Goal: Task Accomplishment & Management: Manage account settings

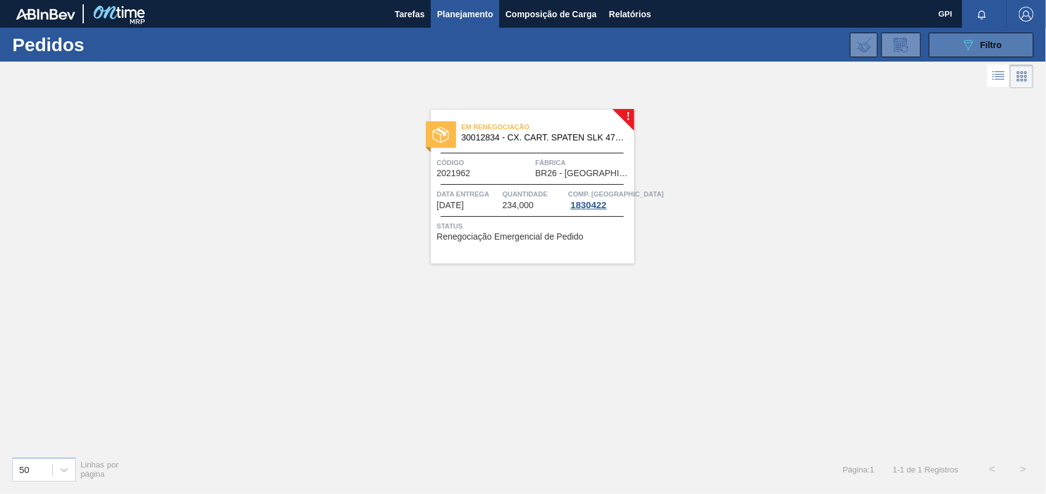
click at [1002, 47] on button "089F7B8B-B2A5-4AFE-B5C0-19BA573D28AC Filtro" at bounding box center [981, 45] width 105 height 25
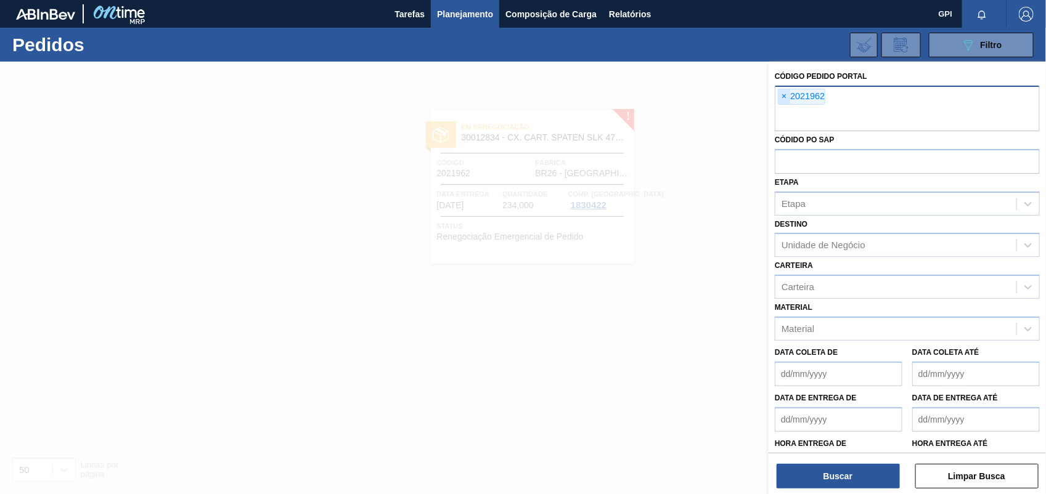
click at [783, 94] on span "×" at bounding box center [785, 96] width 12 height 15
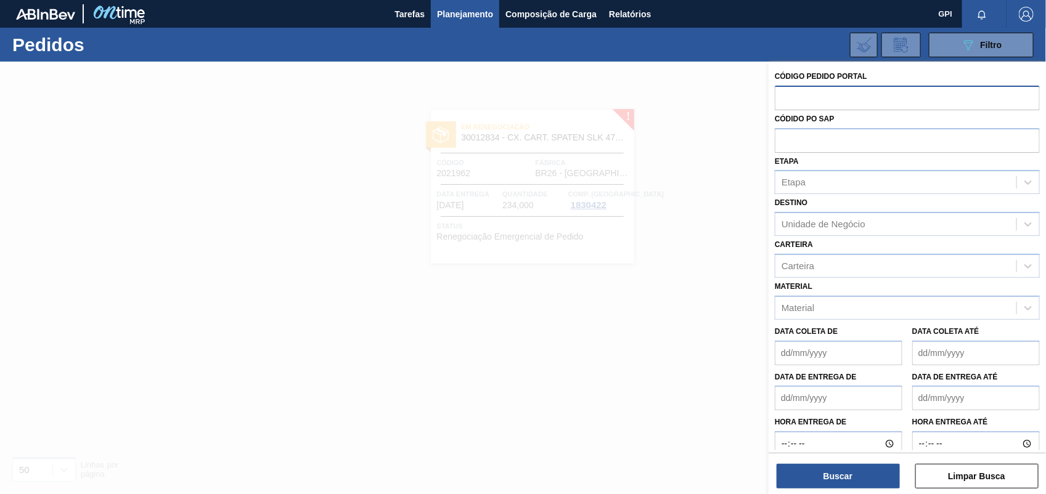
drag, startPoint x: 581, startPoint y: 131, endPoint x: 591, endPoint y: 56, distance: 75.8
click at [581, 120] on div at bounding box center [523, 309] width 1046 height 494
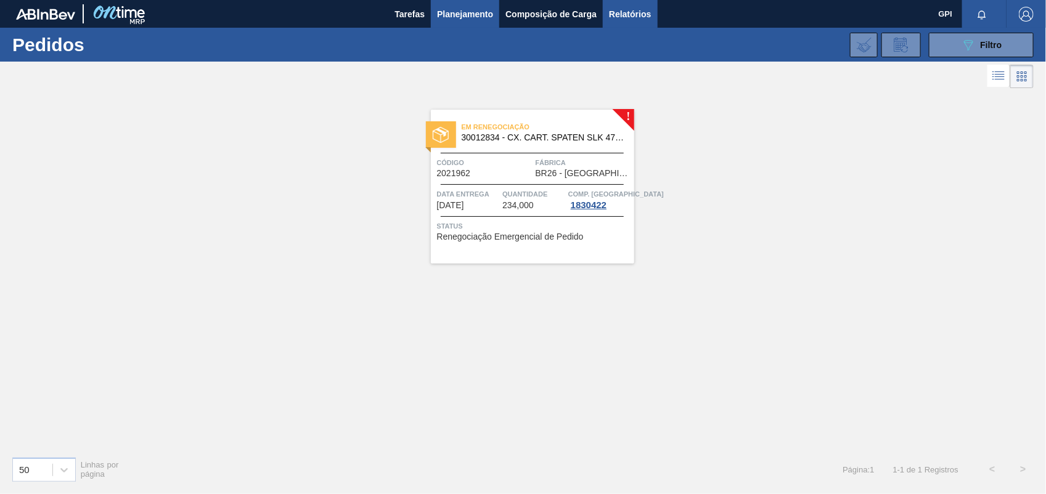
click at [643, 14] on span "Relatórios" at bounding box center [630, 14] width 42 height 15
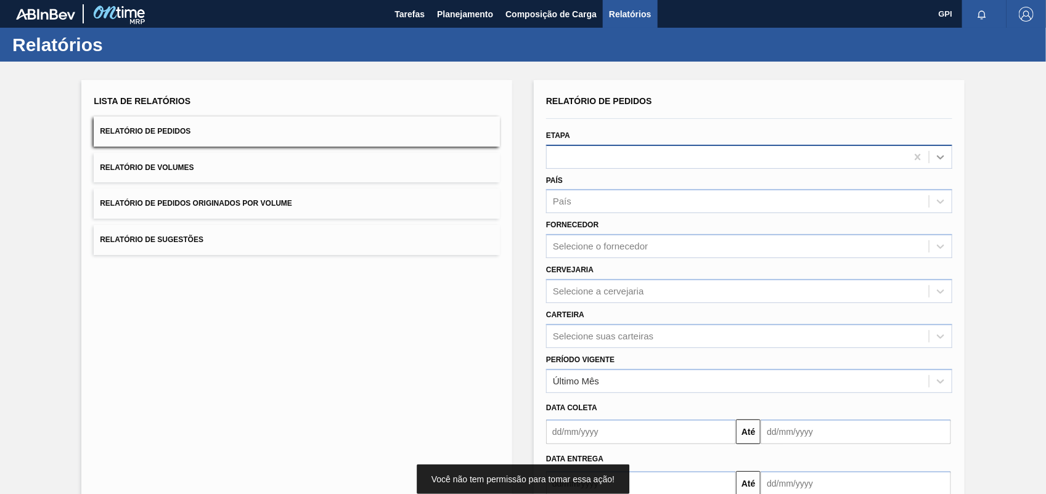
click at [946, 154] on div at bounding box center [941, 157] width 22 height 22
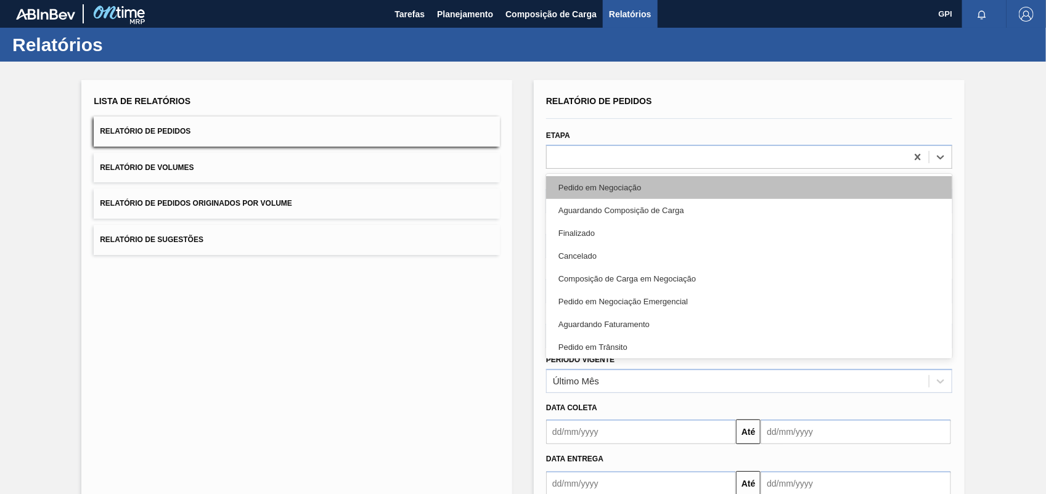
click at [654, 191] on div "Pedido em Negociação" at bounding box center [749, 187] width 406 height 23
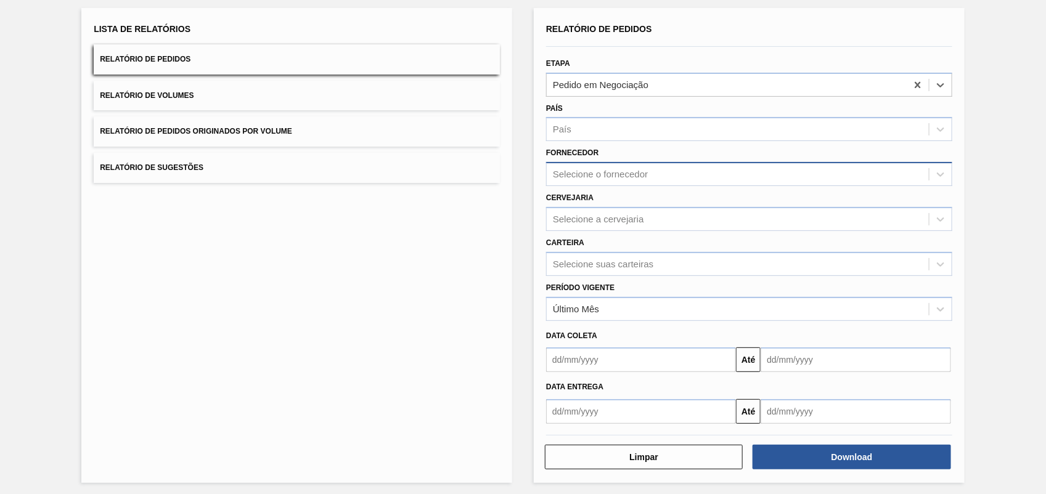
scroll to position [74, 0]
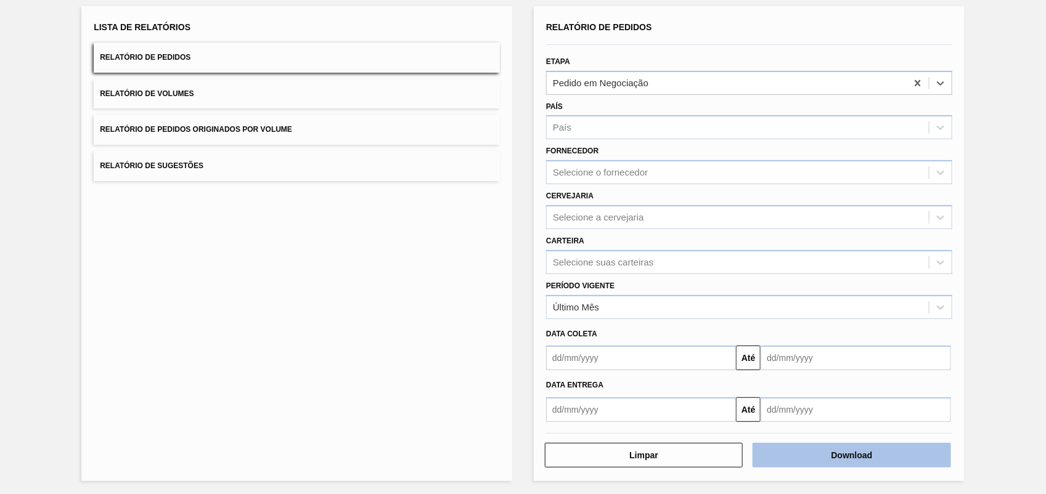
click at [851, 456] on button "Download" at bounding box center [852, 455] width 198 height 25
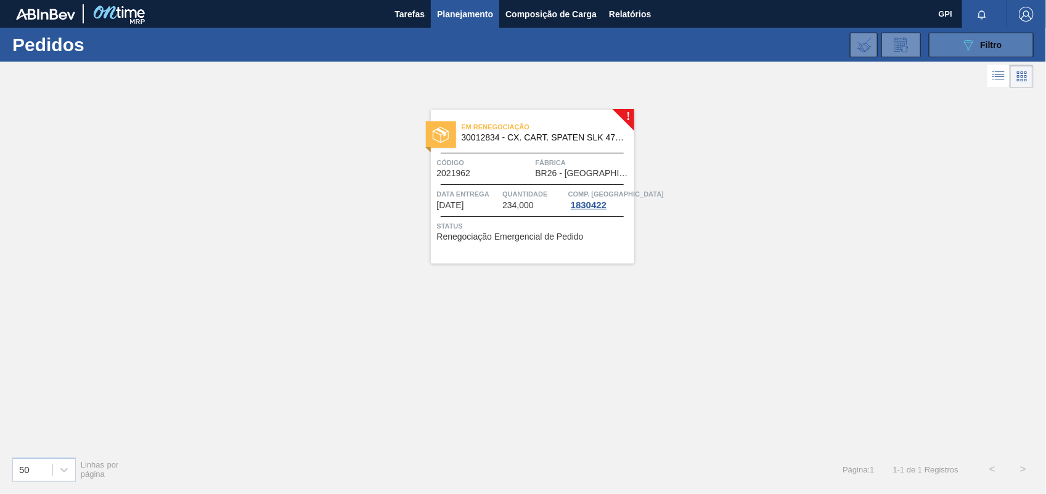
click at [979, 47] on div "089F7B8B-B2A5-4AFE-B5C0-19BA573D28AC Filtro" at bounding box center [981, 45] width 41 height 15
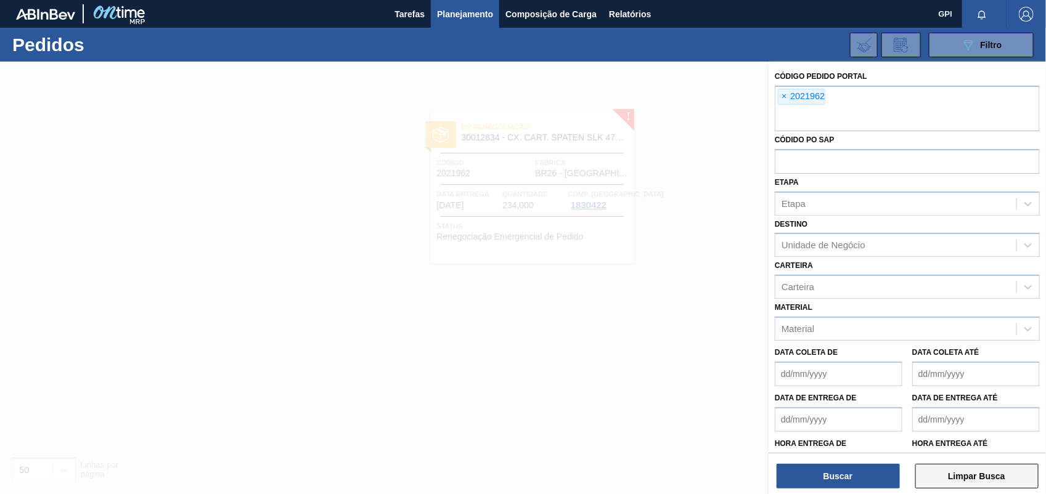
click at [963, 475] on button "Limpar Busca" at bounding box center [976, 476] width 123 height 25
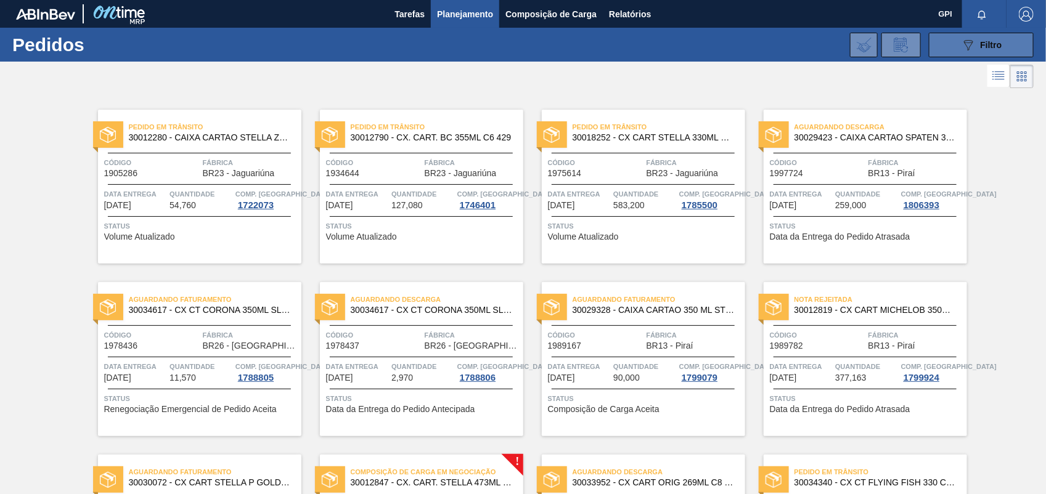
click at [985, 33] on button "089F7B8B-B2A5-4AFE-B5C0-19BA573D28AC Filtro" at bounding box center [981, 45] width 105 height 25
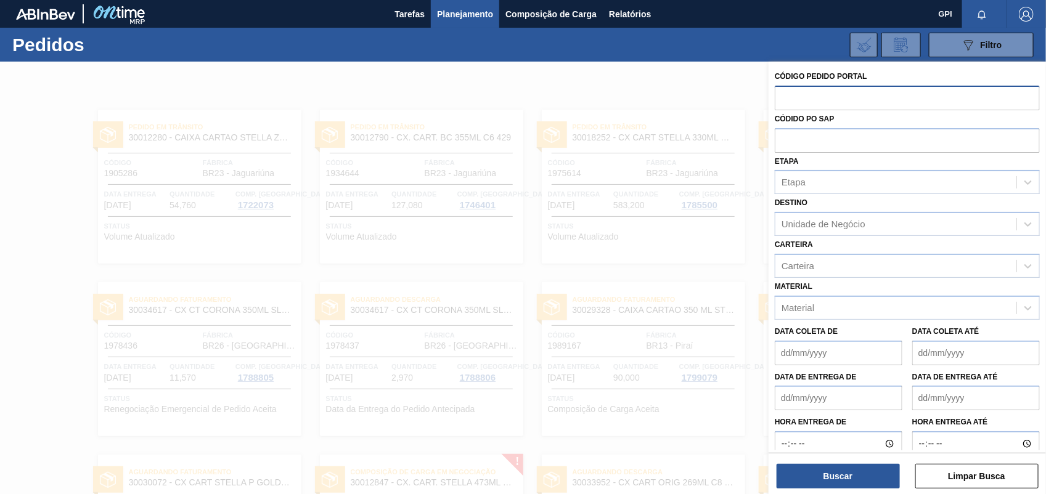
click at [775, 96] on input "text" at bounding box center [907, 97] width 265 height 23
paste input "2029266"
type input "2029266"
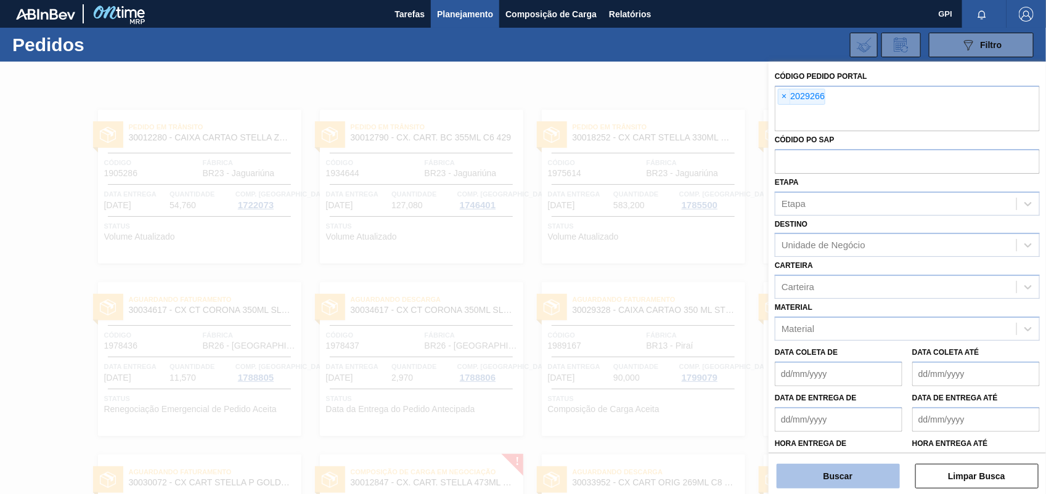
click at [873, 483] on button "Buscar" at bounding box center [838, 476] width 123 height 25
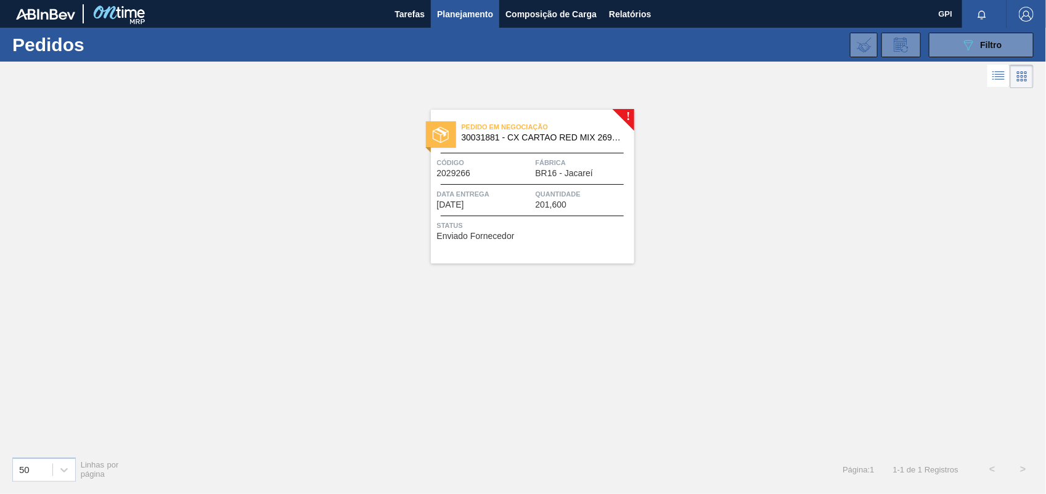
click at [521, 157] on span "Código" at bounding box center [485, 163] width 96 height 12
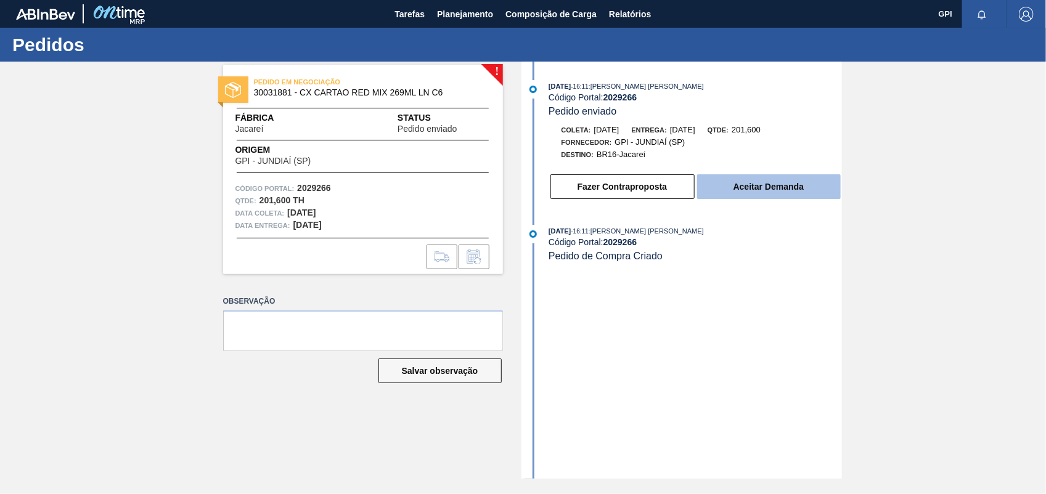
click at [808, 188] on button "Aceitar Demanda" at bounding box center [769, 186] width 144 height 25
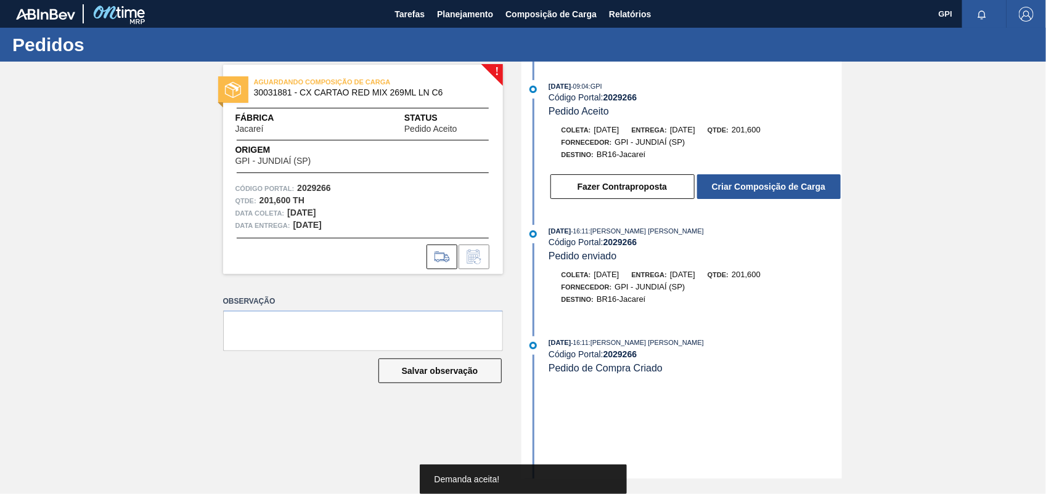
click at [808, 188] on button "Criar Composição de Carga" at bounding box center [769, 186] width 144 height 25
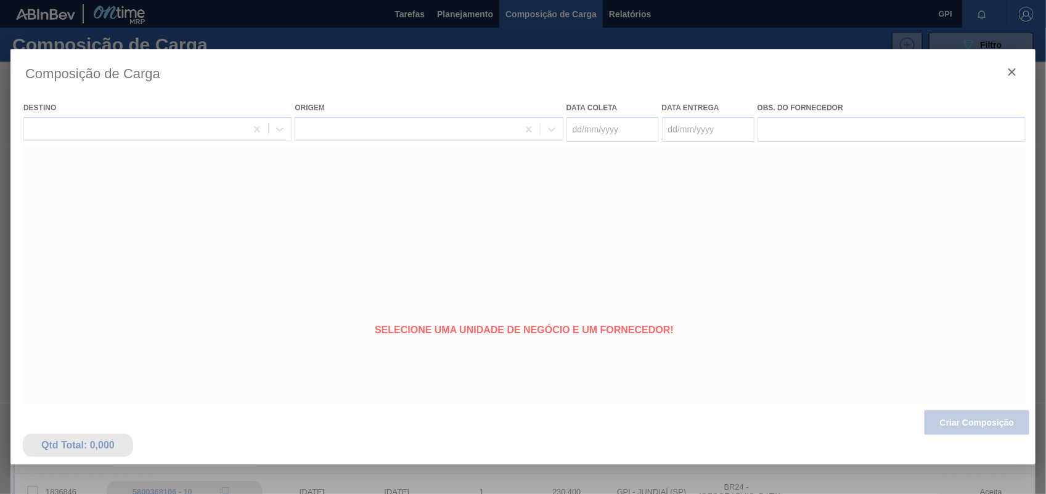
type coleta "22/09/2025"
type entrega "24/09/2025"
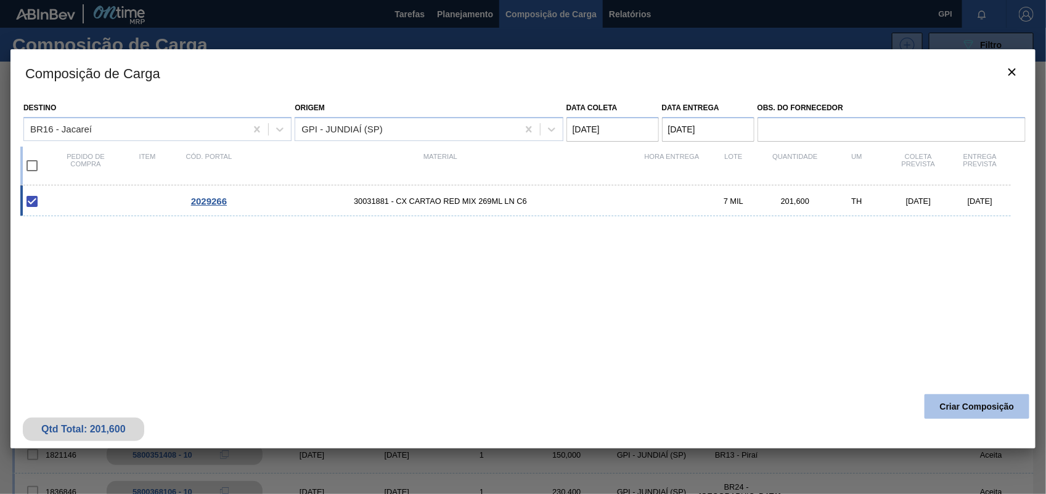
click at [968, 402] on button "Criar Composição" at bounding box center [977, 406] width 105 height 25
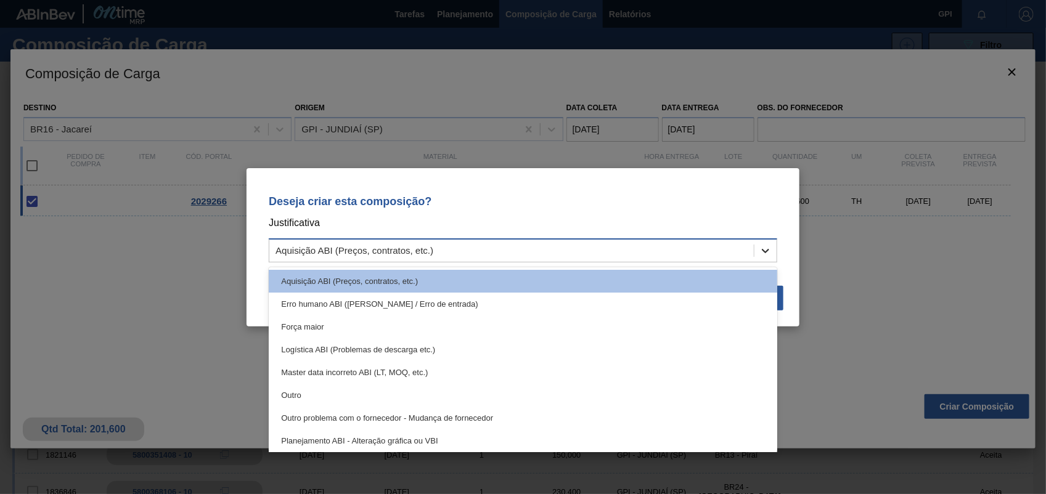
click at [762, 248] on icon at bounding box center [765, 251] width 12 height 12
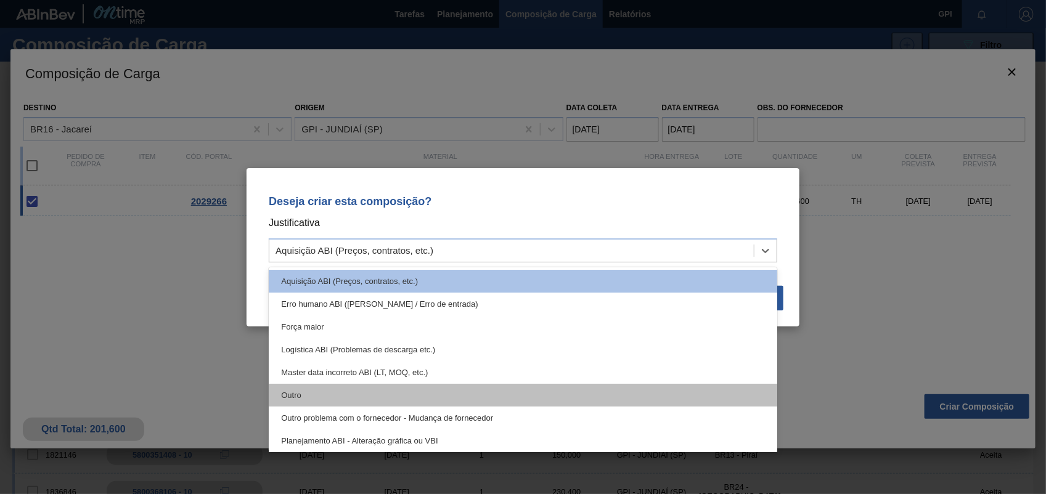
click at [417, 399] on div "Outro" at bounding box center [523, 395] width 509 height 23
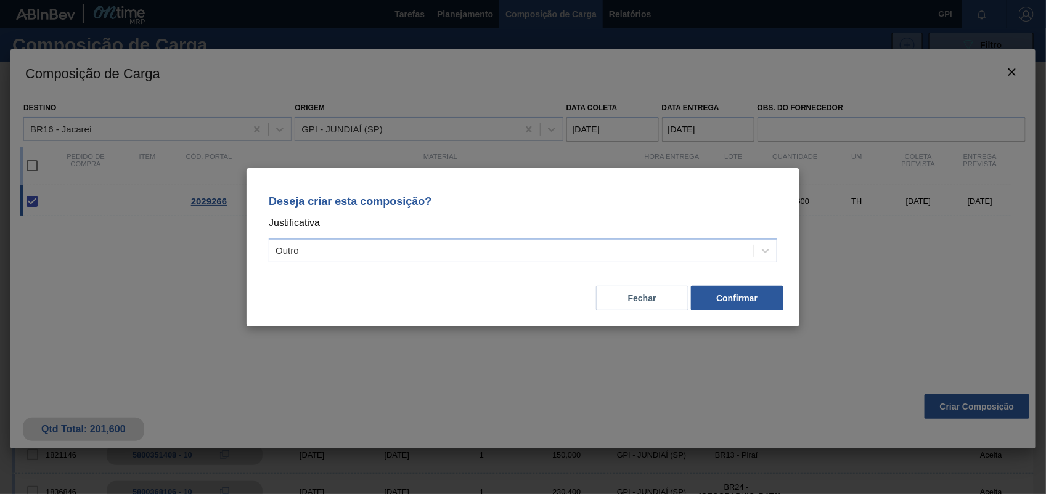
click at [749, 279] on div "Fechar Confirmar" at bounding box center [522, 291] width 523 height 42
click at [735, 292] on button "Confirmar" at bounding box center [737, 298] width 92 height 25
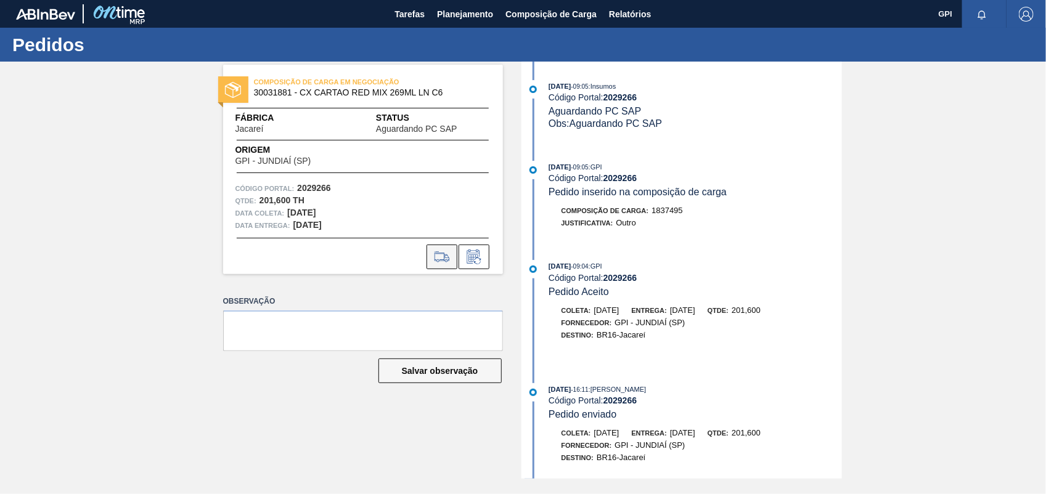
click at [439, 256] on icon at bounding box center [442, 257] width 20 height 15
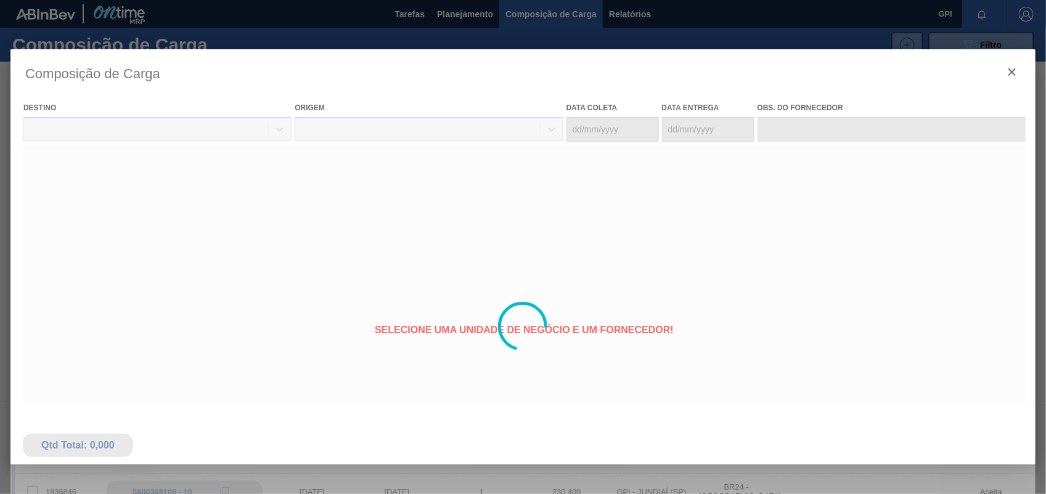
type coleta "22/09/2025"
type entrega "24/09/2025"
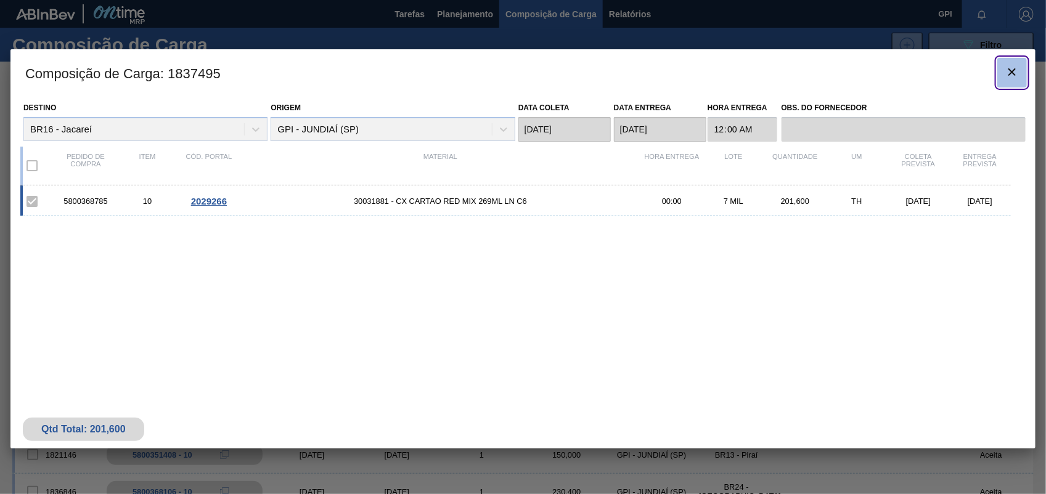
click at [1012, 72] on icon "botão de ícone" at bounding box center [1011, 71] width 7 height 7
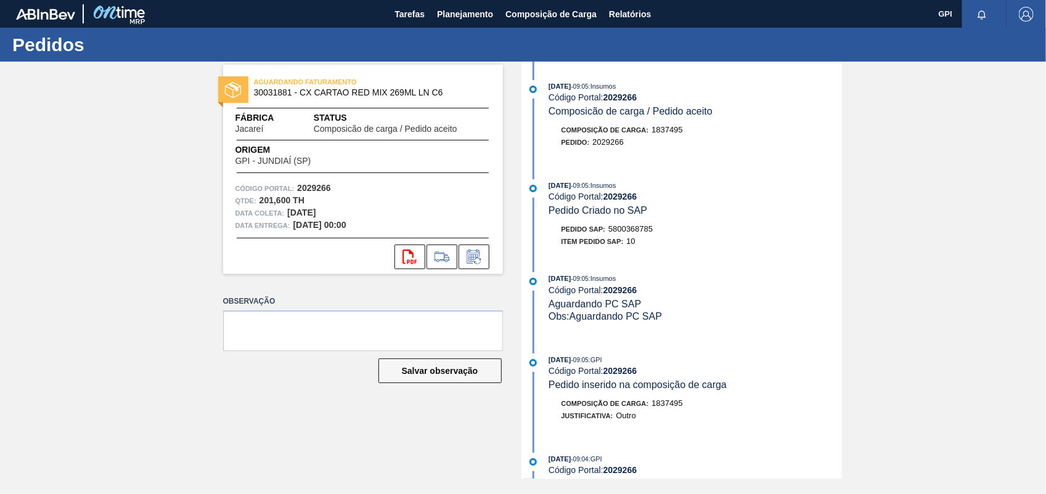
click at [638, 232] on span "5800368785" at bounding box center [630, 228] width 44 height 9
copy span "5800368785"
click at [324, 189] on strong "2029266" at bounding box center [314, 188] width 34 height 10
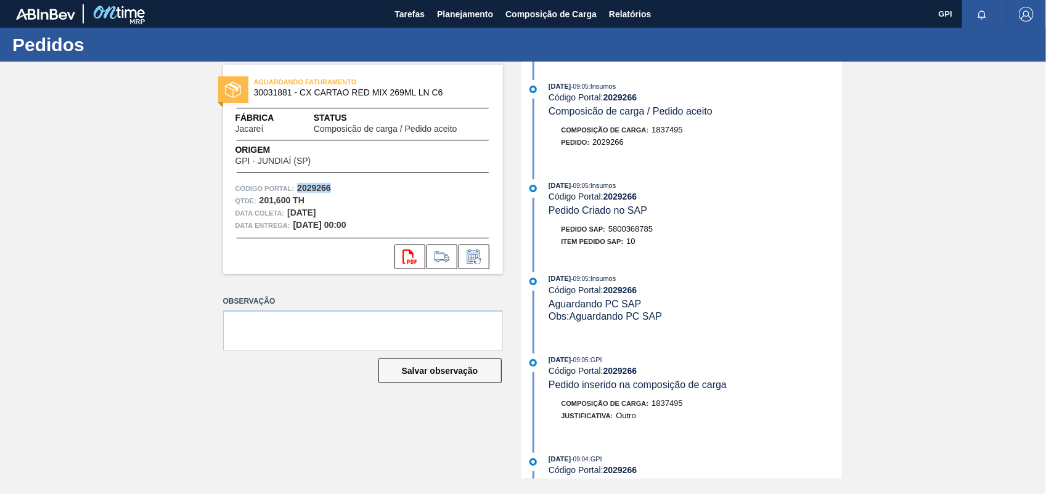
copy strong "2029266"
click at [406, 258] on icon "svg{fill:#ff0000}" at bounding box center [410, 257] width 15 height 15
click at [966, 232] on div "AGUARDANDO FATURAMENTO 30031881 - CX CARTAO RED MIX 269ML LN C6 Fábrica Jacareí…" at bounding box center [523, 270] width 1046 height 417
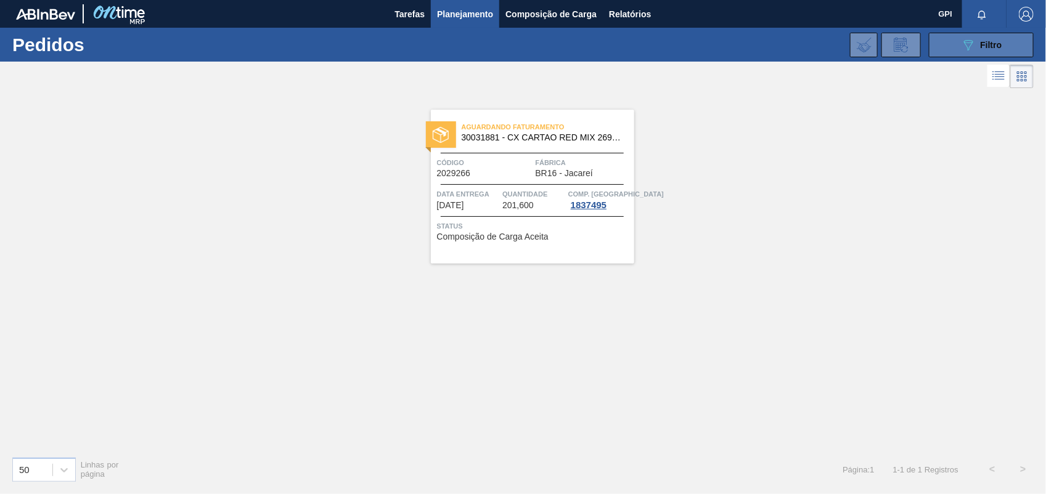
click at [960, 53] on button "089F7B8B-B2A5-4AFE-B5C0-19BA573D28AC Filtro" at bounding box center [981, 45] width 105 height 25
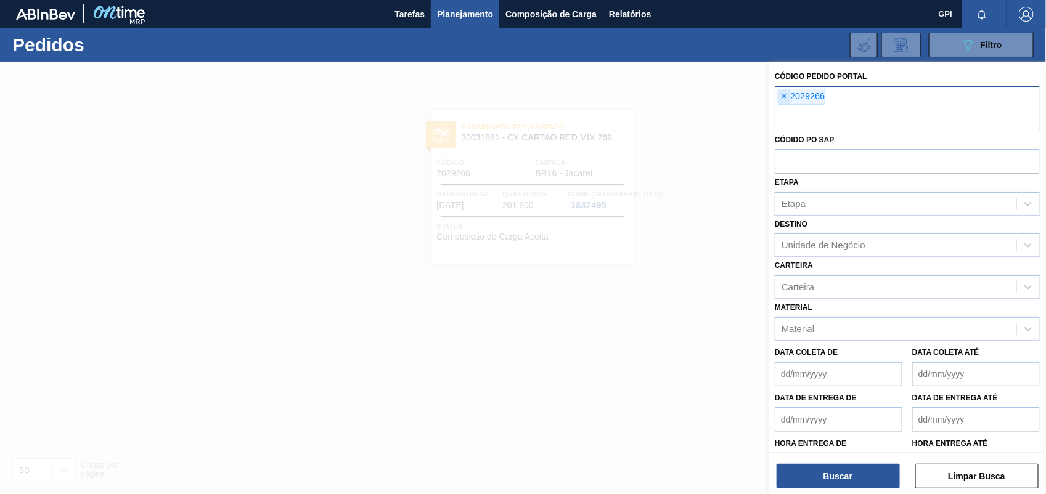
click at [789, 97] on span "×" at bounding box center [785, 96] width 12 height 15
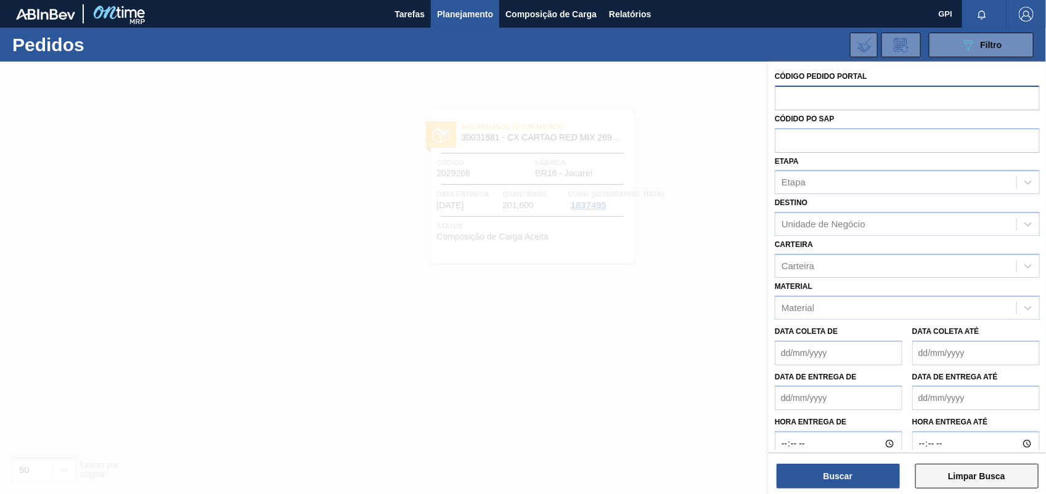
click at [936, 484] on button "Limpar Busca" at bounding box center [976, 476] width 123 height 25
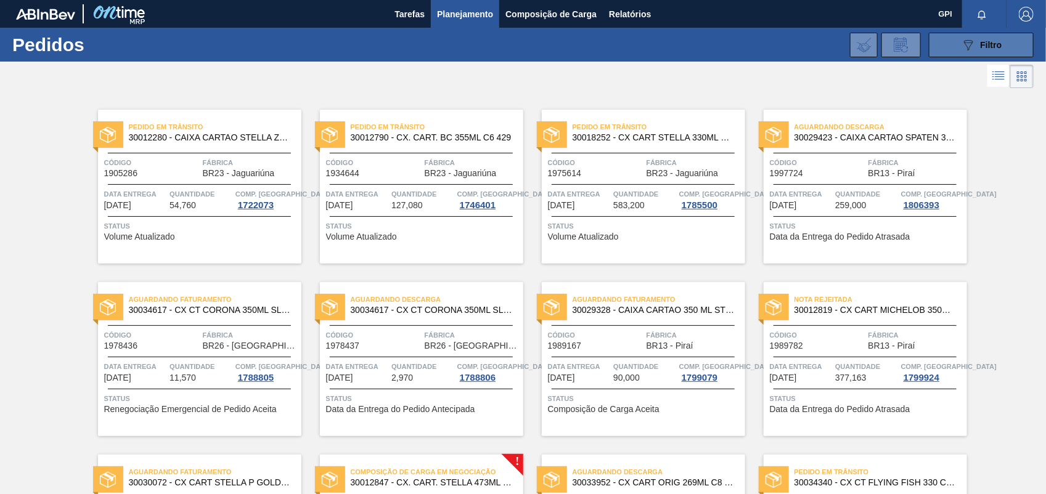
click at [1003, 49] on button "089F7B8B-B2A5-4AFE-B5C0-19BA573D28AC Filtro" at bounding box center [981, 45] width 105 height 25
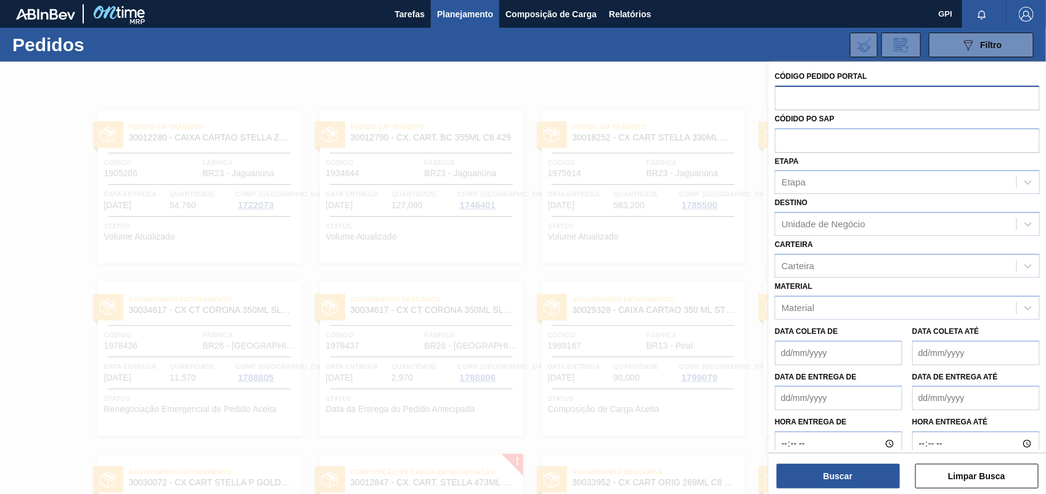
click at [809, 102] on input "text" at bounding box center [907, 97] width 265 height 23
paste input "2029118"
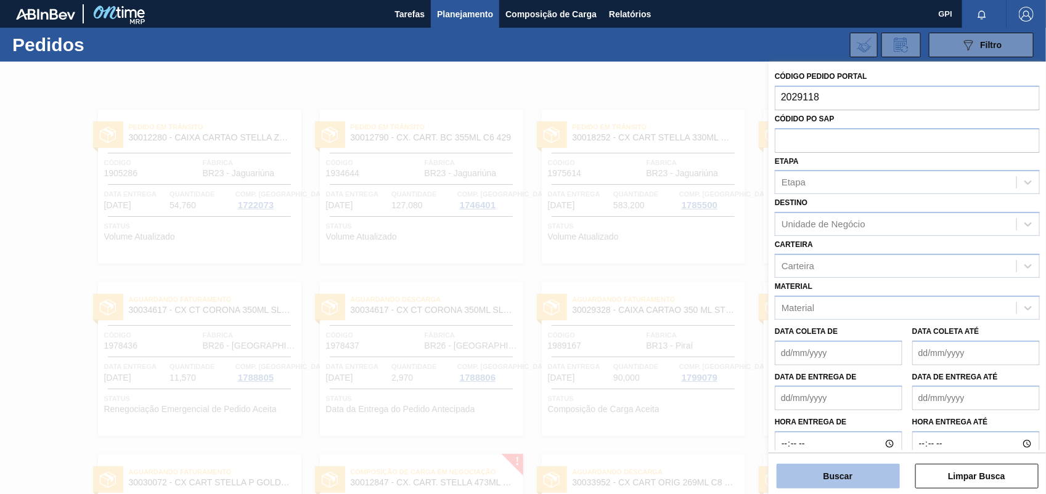
type input "2029118"
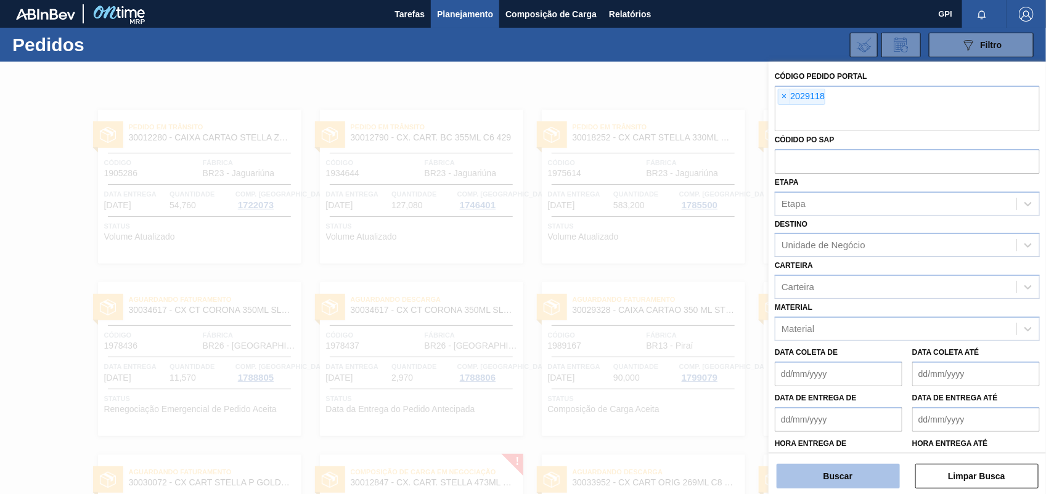
click at [787, 485] on button "Buscar" at bounding box center [838, 476] width 123 height 25
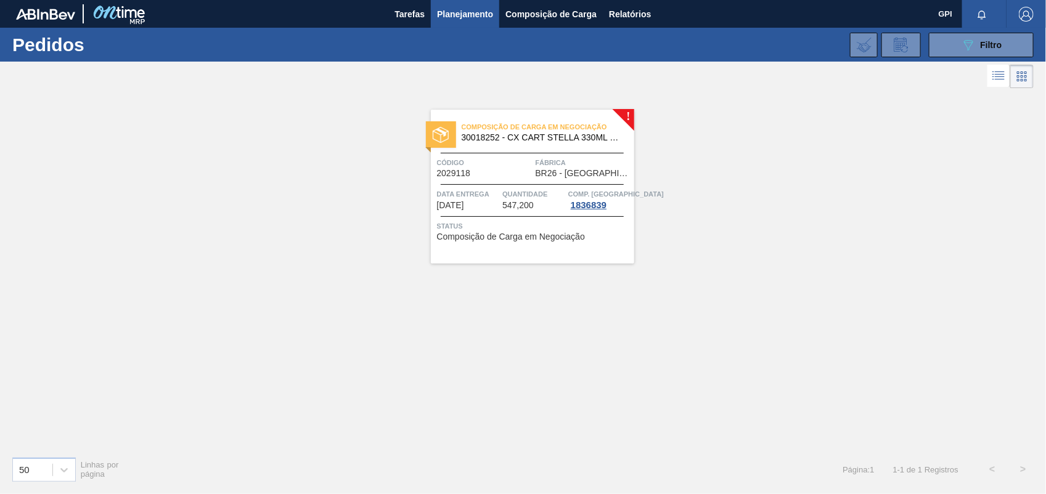
click at [478, 180] on div "Composição de Carga em Negociação 30018252 - CX CART STELLA 330ML C6 429 298G C…" at bounding box center [532, 187] width 203 height 154
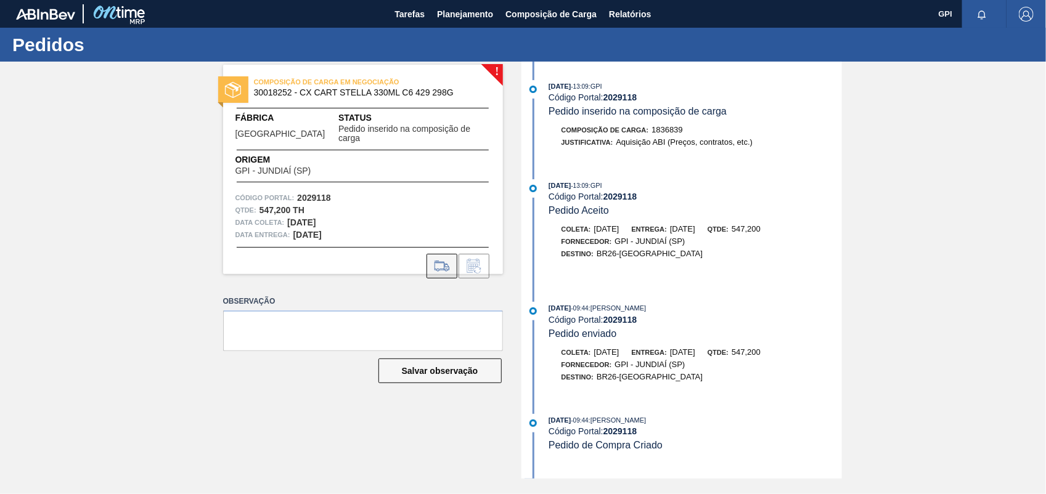
click at [439, 264] on button at bounding box center [442, 266] width 31 height 25
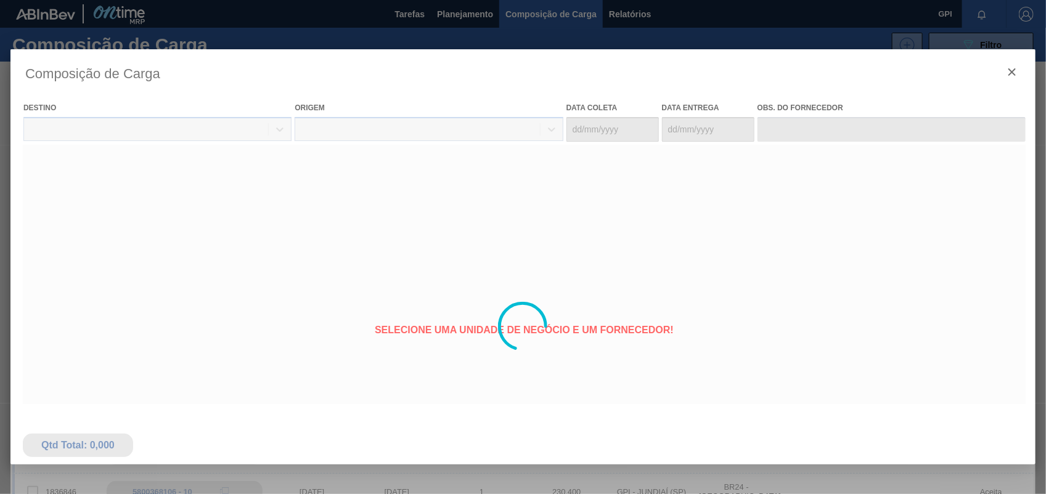
type coleta "06/10/2025"
type entrega "09/10/2025"
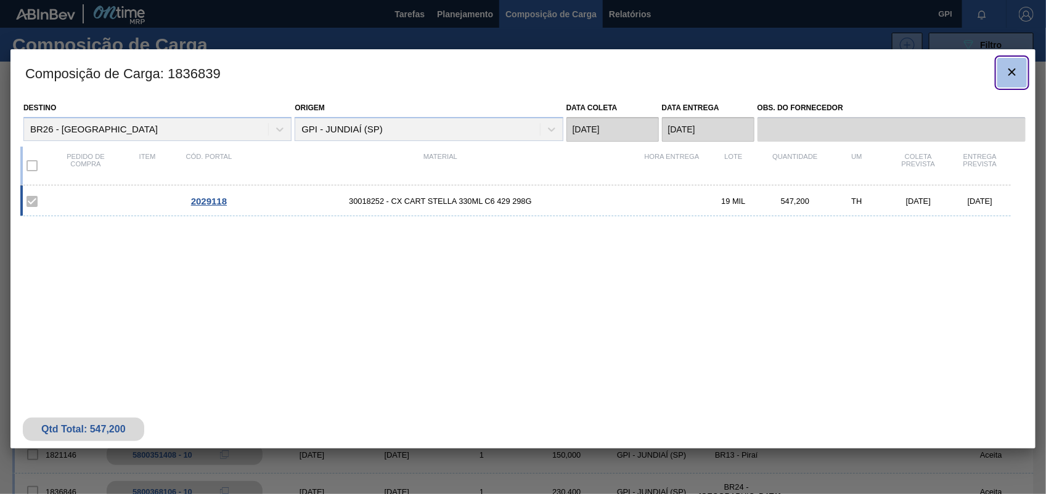
click at [1007, 72] on icon "botão de ícone" at bounding box center [1012, 72] width 15 height 15
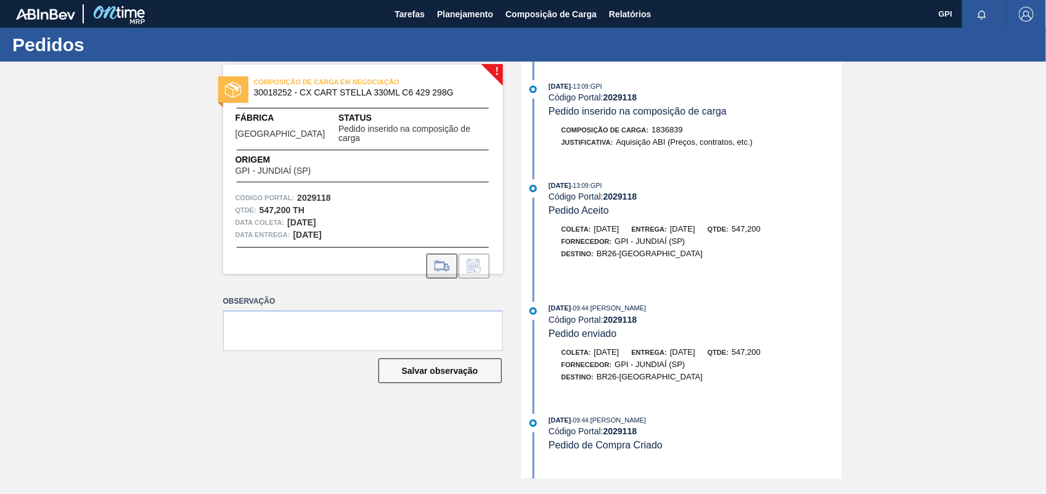
click at [441, 260] on icon at bounding box center [442, 266] width 20 height 15
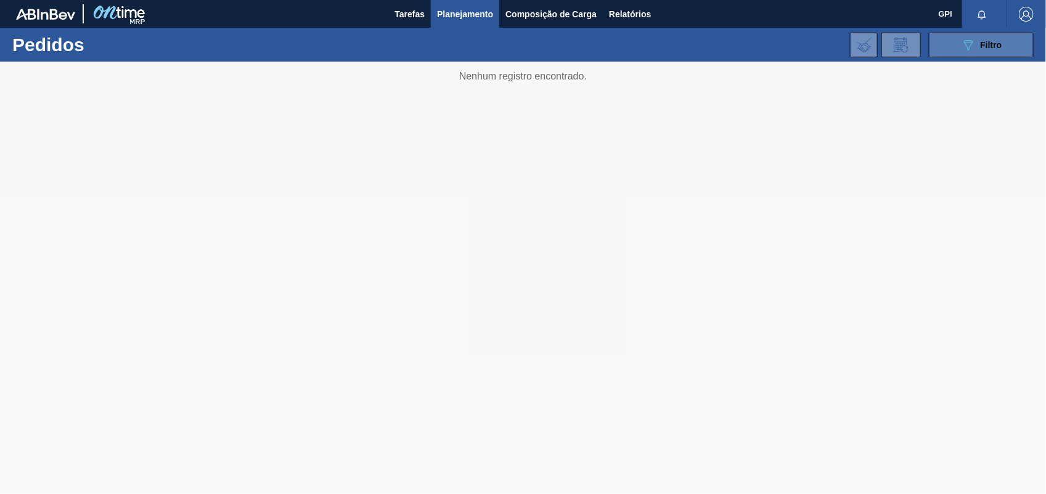
click at [954, 39] on button "089F7B8B-B2A5-4AFE-B5C0-19BA573D28AC Filtro" at bounding box center [981, 45] width 105 height 25
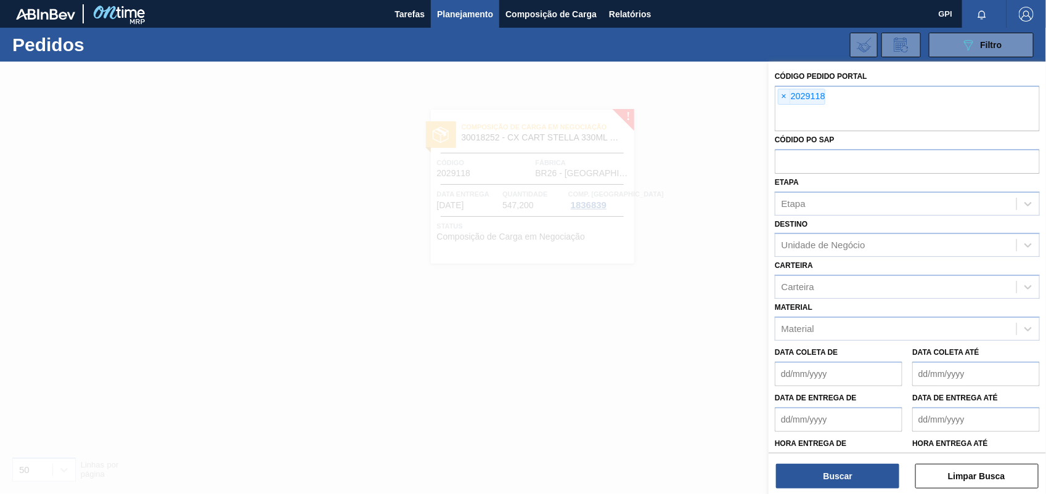
click at [786, 97] on span "×" at bounding box center [785, 96] width 12 height 15
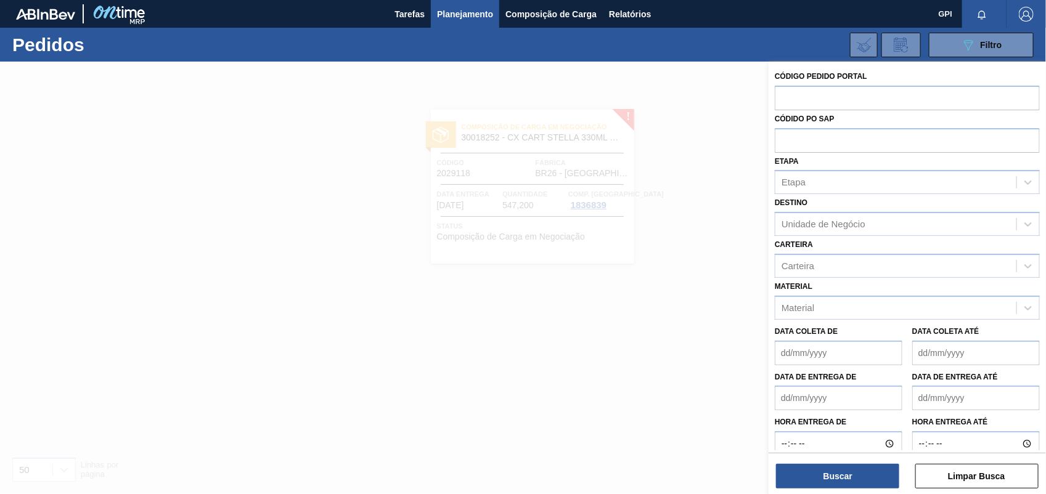
paste input "2029109"
type input "2029109"
click at [824, 467] on button "Buscar" at bounding box center [838, 476] width 123 height 25
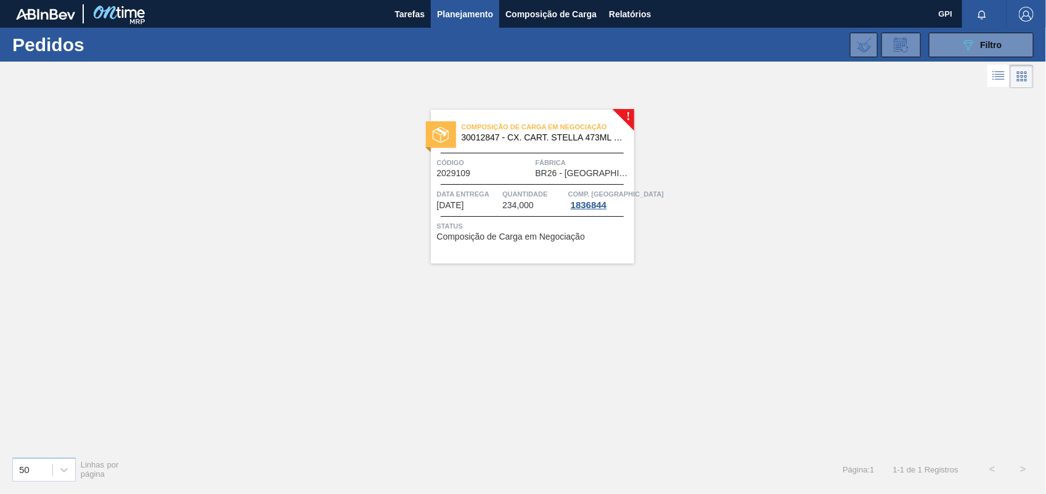
click at [512, 165] on span "Código" at bounding box center [485, 163] width 96 height 12
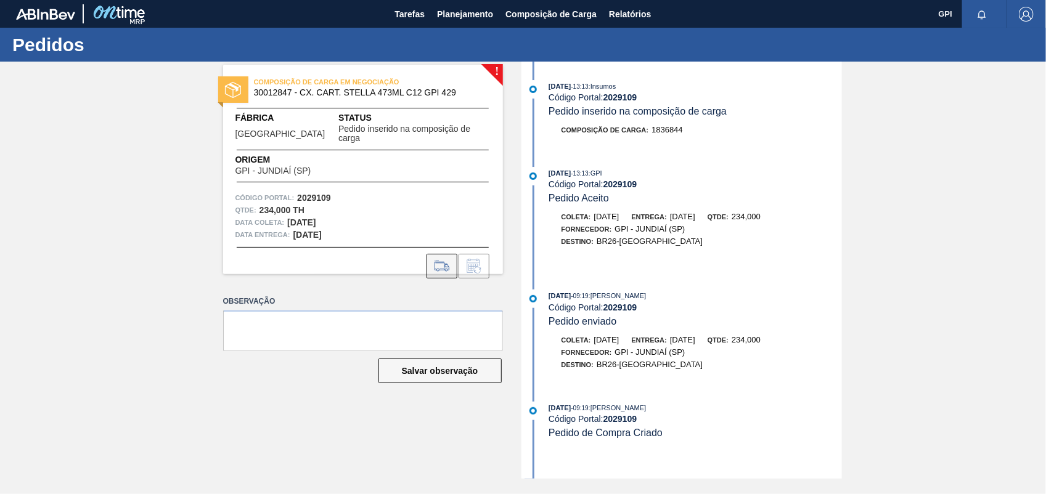
click at [433, 259] on icon at bounding box center [442, 266] width 20 height 15
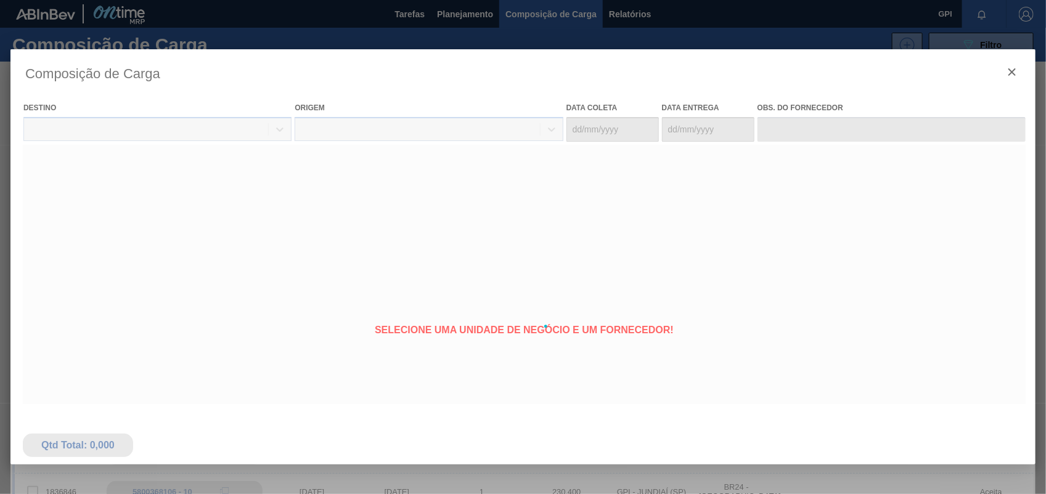
type coleta "19/10/2025"
type entrega "22/10/2025"
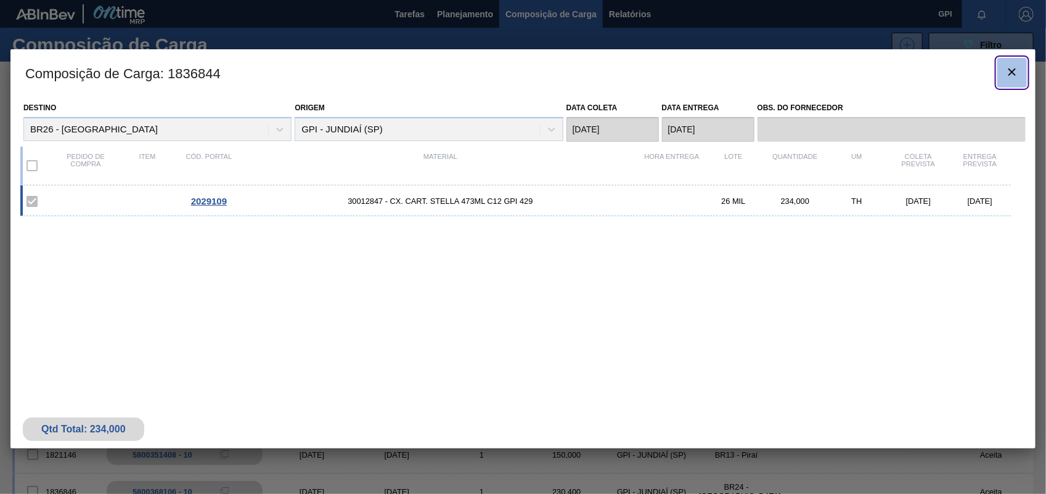
click at [1008, 75] on icon "botão de ícone" at bounding box center [1012, 72] width 15 height 15
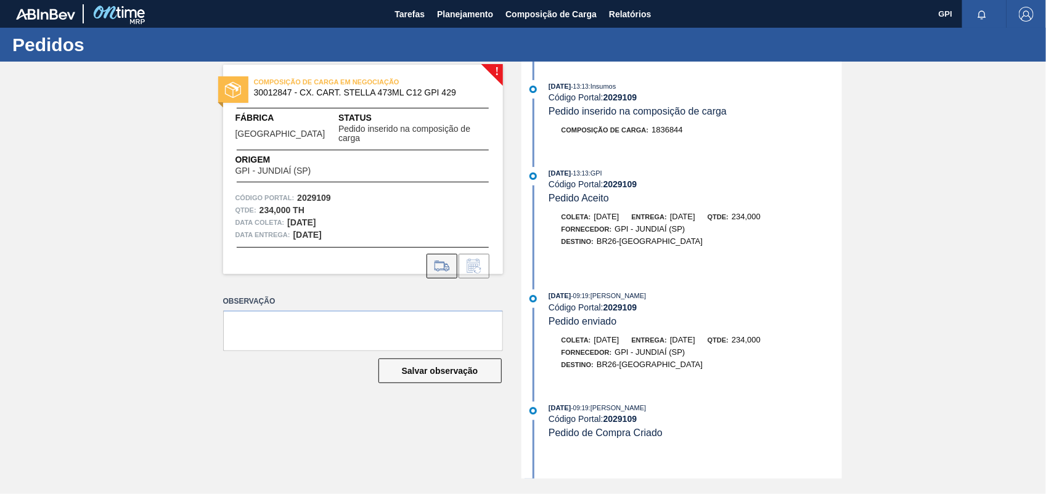
click at [438, 259] on icon at bounding box center [442, 266] width 20 height 15
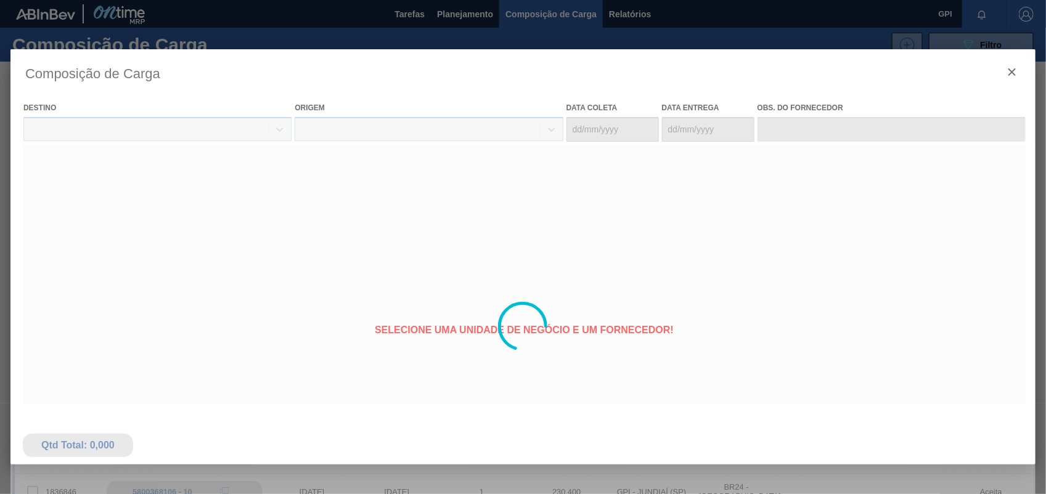
type coleta "19/10/2025"
type entrega "22/10/2025"
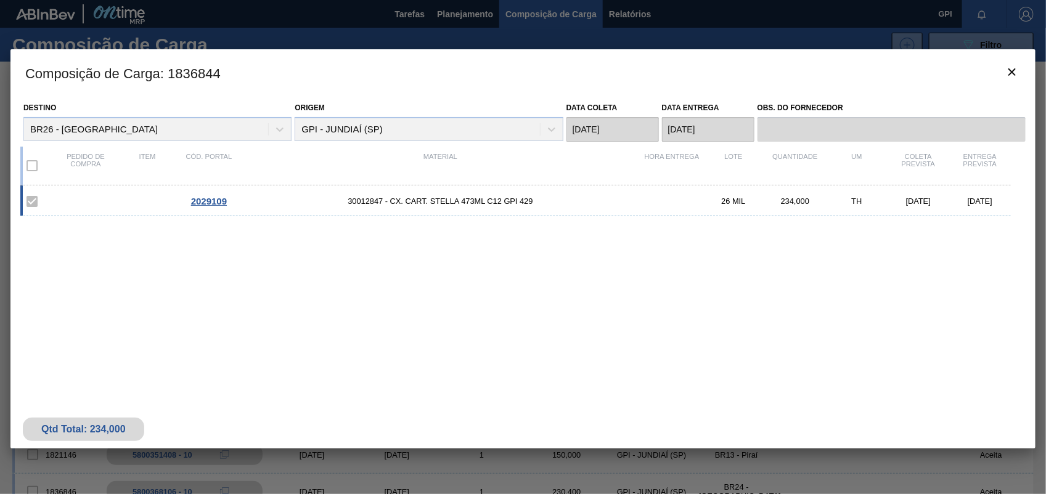
click at [1037, 72] on div at bounding box center [523, 247] width 1046 height 494
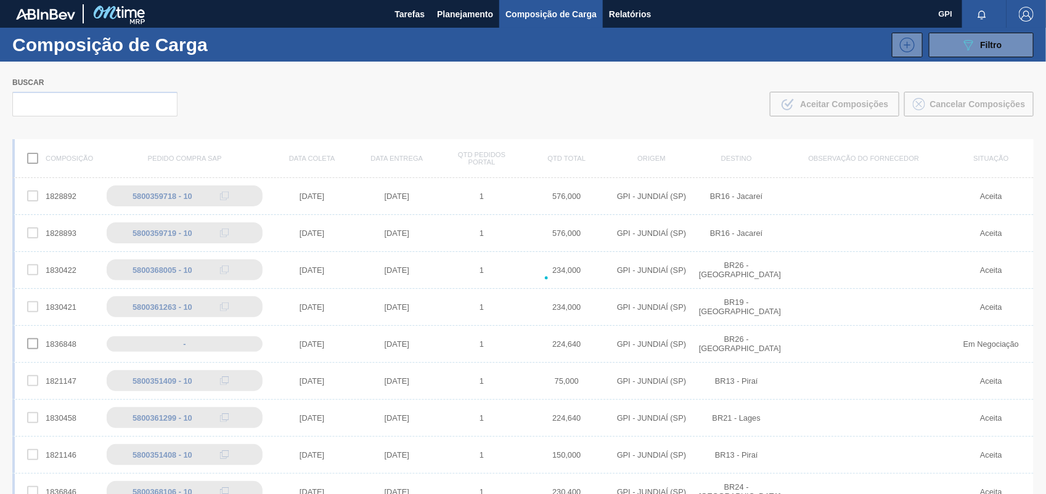
click at [1019, 73] on div at bounding box center [523, 278] width 1046 height 433
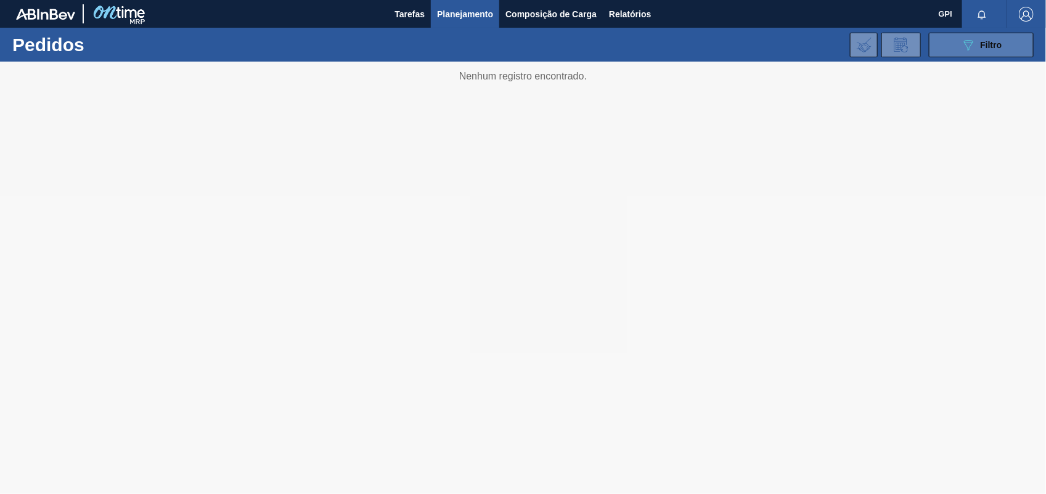
click at [951, 39] on button "089F7B8B-B2A5-4AFE-B5C0-19BA573D28AC Filtro" at bounding box center [981, 45] width 105 height 25
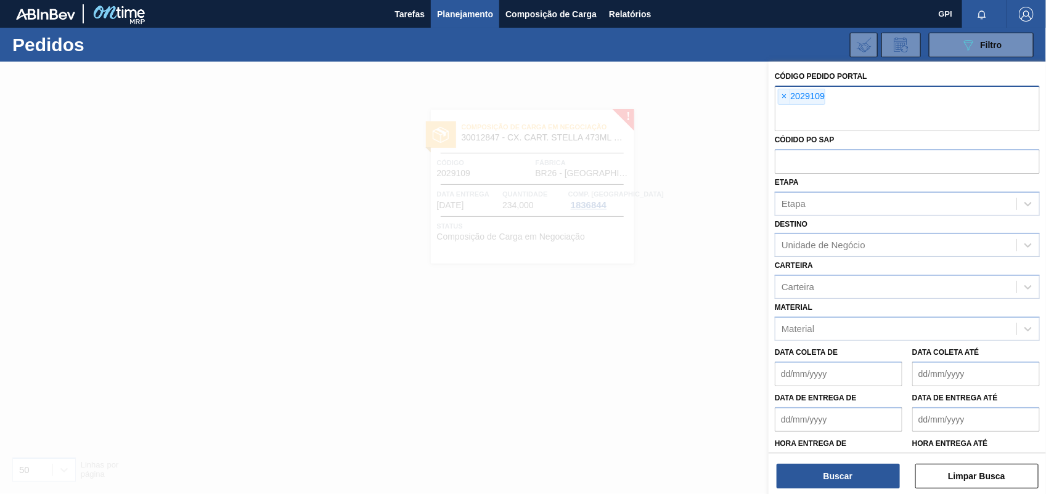
click at [785, 106] on div "× 2029109" at bounding box center [907, 109] width 265 height 46
click at [782, 94] on span "×" at bounding box center [785, 96] width 12 height 15
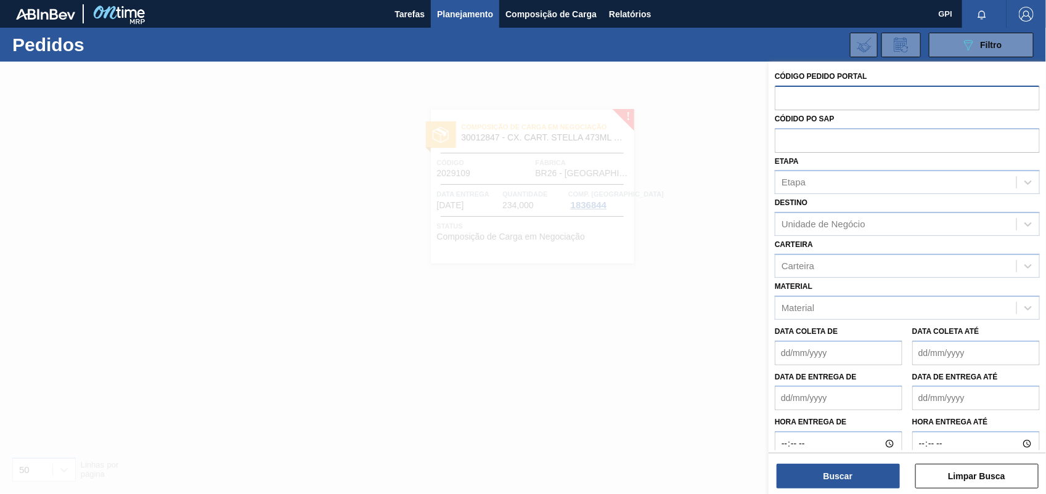
paste input "11377"
type input "11377"
click at [849, 482] on button "Buscar" at bounding box center [838, 476] width 123 height 25
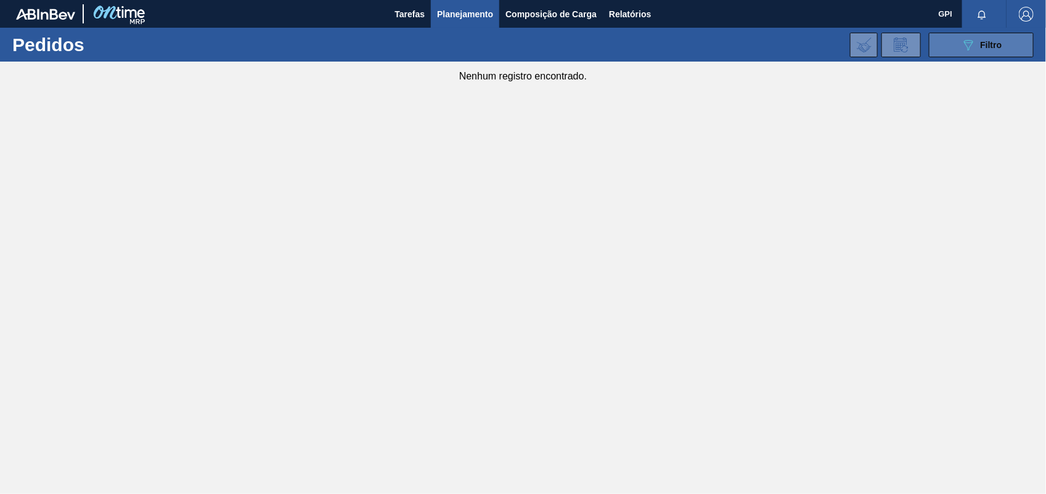
click at [963, 50] on icon "089F7B8B-B2A5-4AFE-B5C0-19BA573D28AC" at bounding box center [968, 45] width 15 height 15
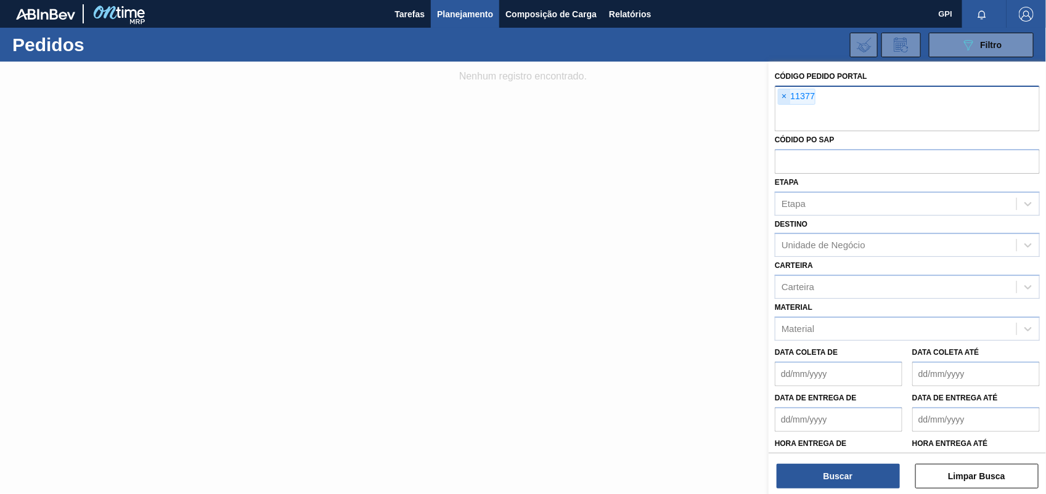
click at [782, 96] on span "×" at bounding box center [785, 96] width 12 height 15
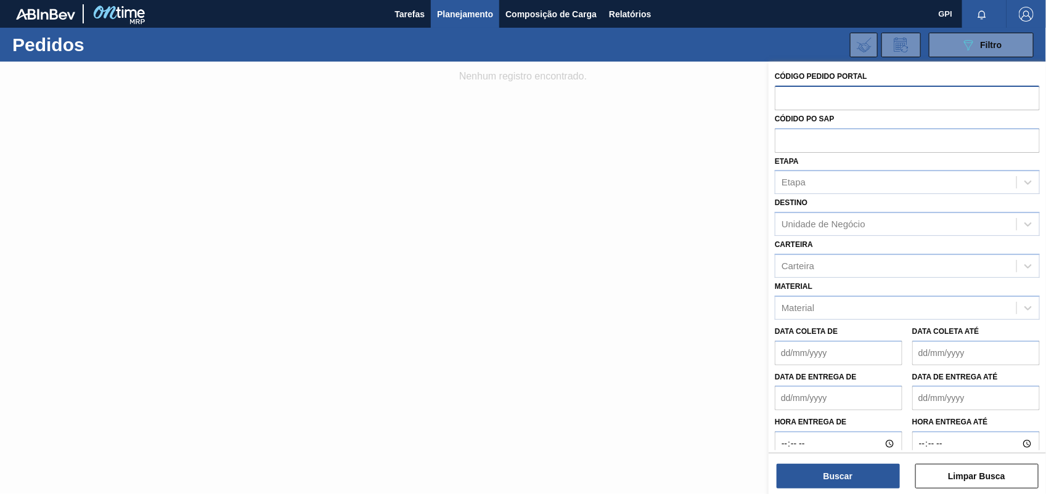
paste input "2021962"
type input "2021962"
click at [856, 476] on button "Buscar" at bounding box center [838, 476] width 123 height 25
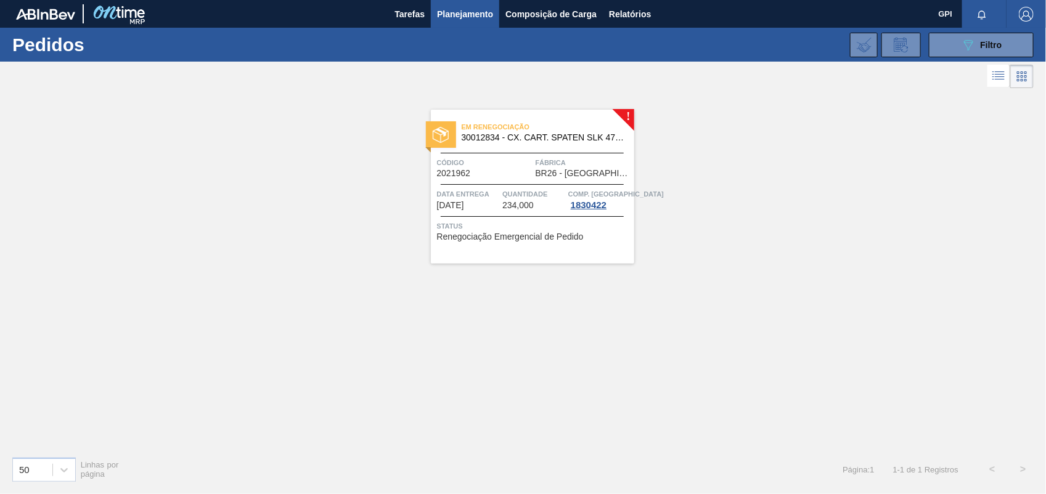
click at [501, 168] on span "Código" at bounding box center [485, 163] width 96 height 12
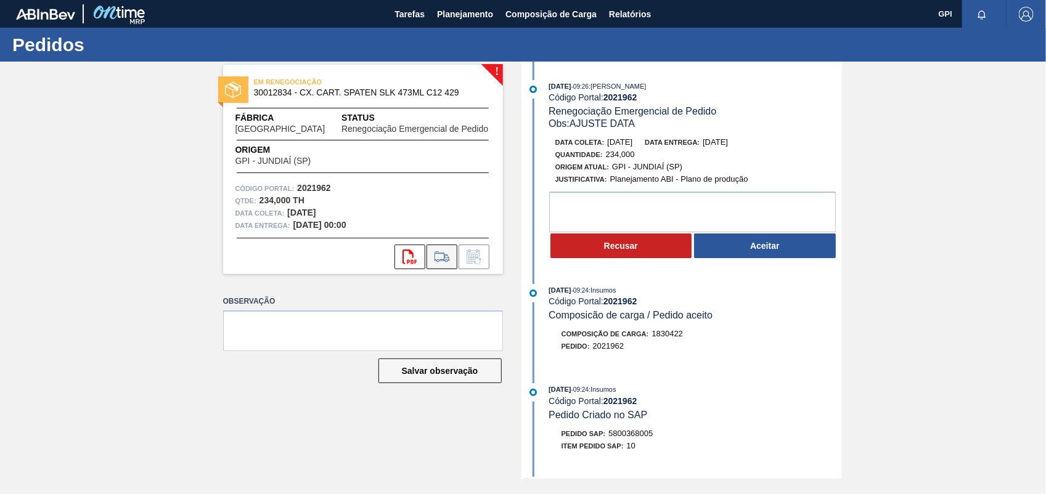
click at [443, 250] on icon at bounding box center [442, 257] width 20 height 15
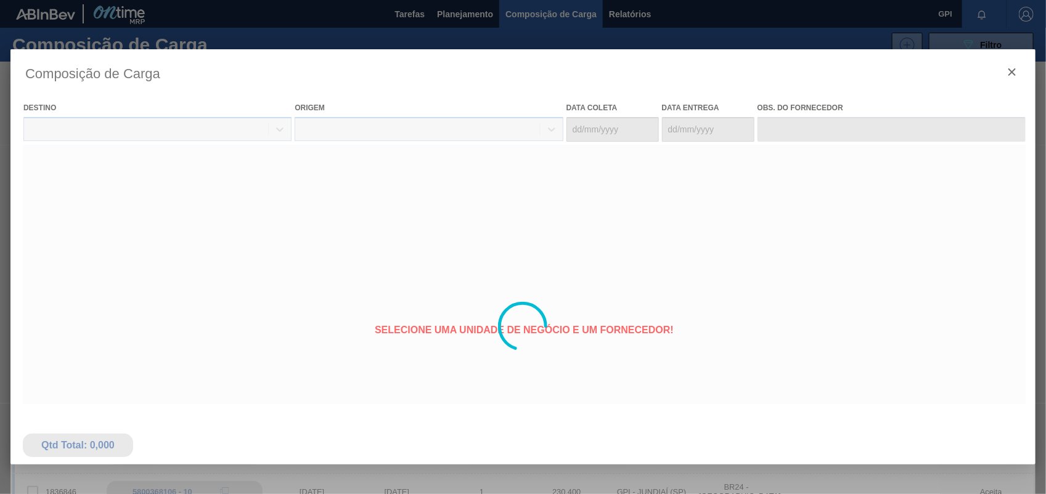
type coleta "28/10/2025"
type entrega "[DATE]"
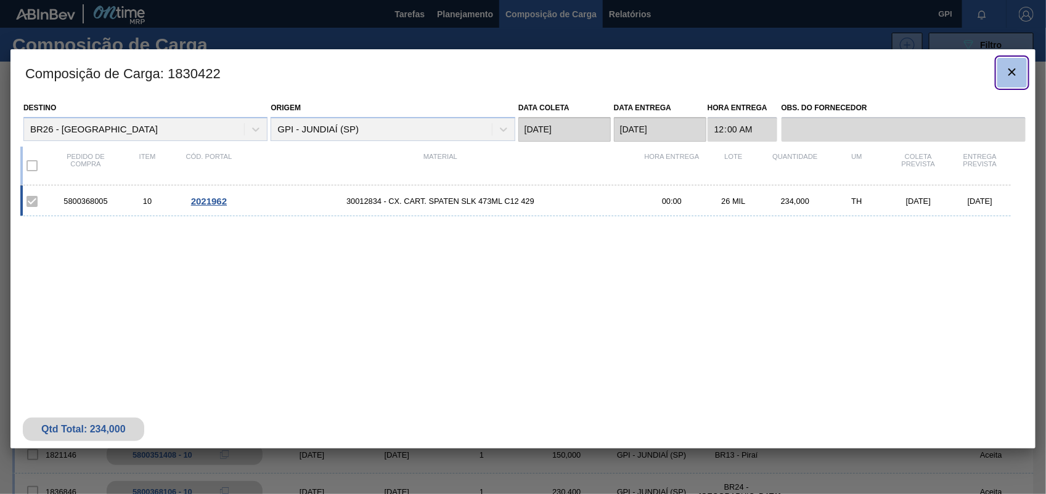
click at [1006, 75] on icon "botão de ícone" at bounding box center [1012, 72] width 15 height 15
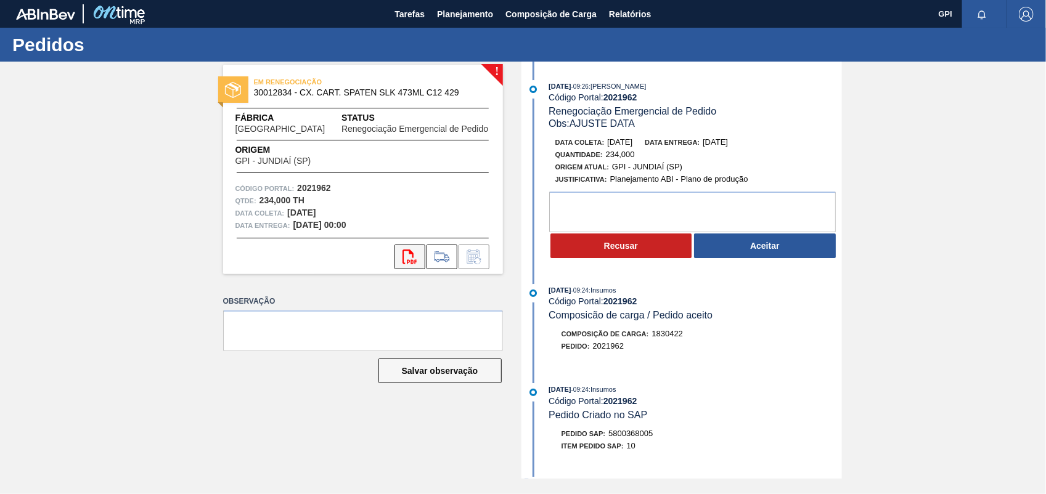
click at [419, 255] on button "svg{fill:#ff0000}" at bounding box center [409, 257] width 31 height 25
click at [313, 186] on strong "2021962" at bounding box center [314, 188] width 34 height 10
copy strong "2021962"
click at [405, 251] on icon "svg{fill:#ff0000}" at bounding box center [410, 257] width 15 height 15
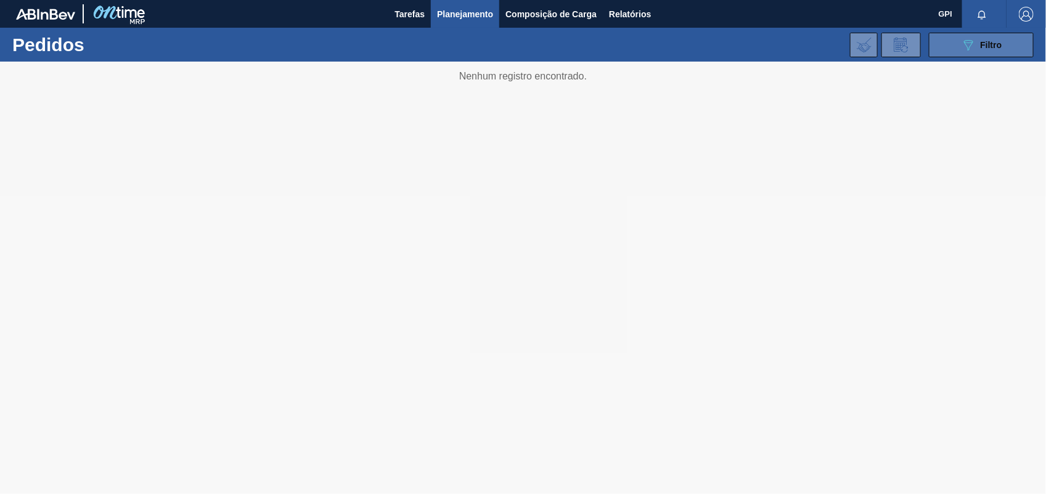
click at [981, 41] on span "Filtro" at bounding box center [992, 45] width 22 height 10
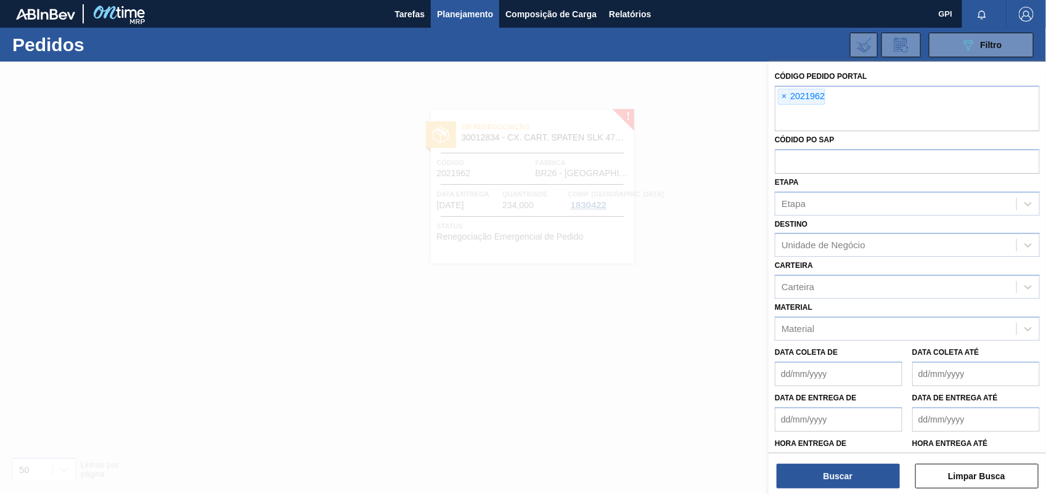
click at [783, 96] on span "×" at bounding box center [785, 96] width 12 height 15
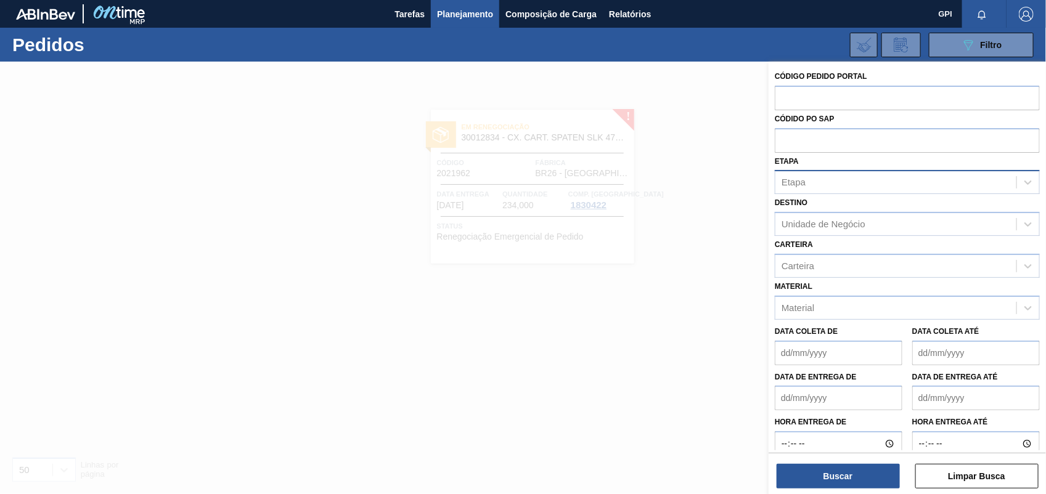
paste input "2029114"
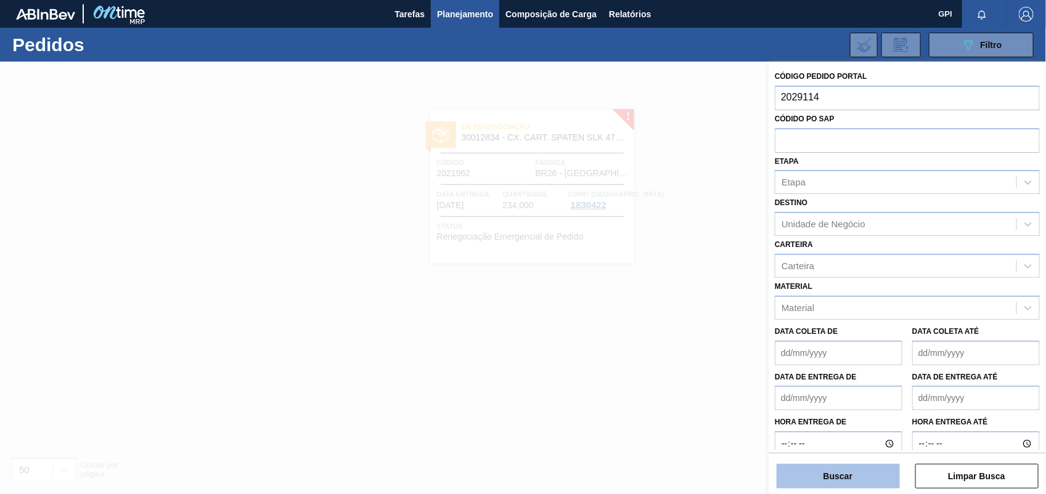
type input "2029114"
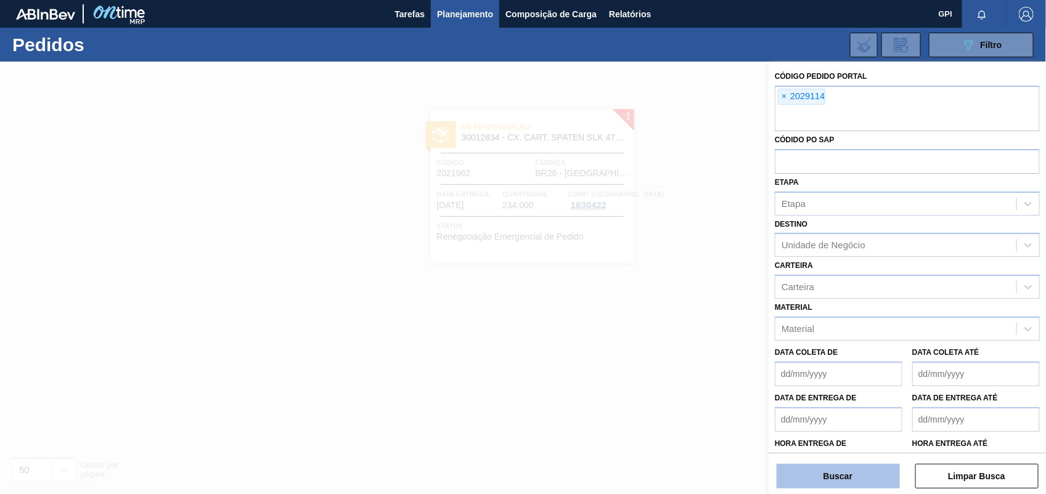
click at [840, 478] on button "Buscar" at bounding box center [838, 476] width 123 height 25
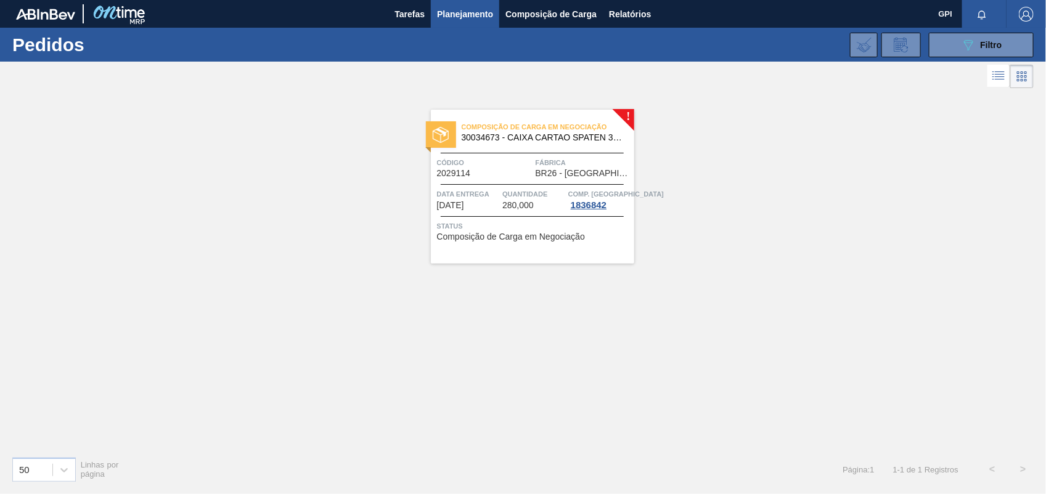
click at [527, 164] on span "Código" at bounding box center [485, 163] width 96 height 12
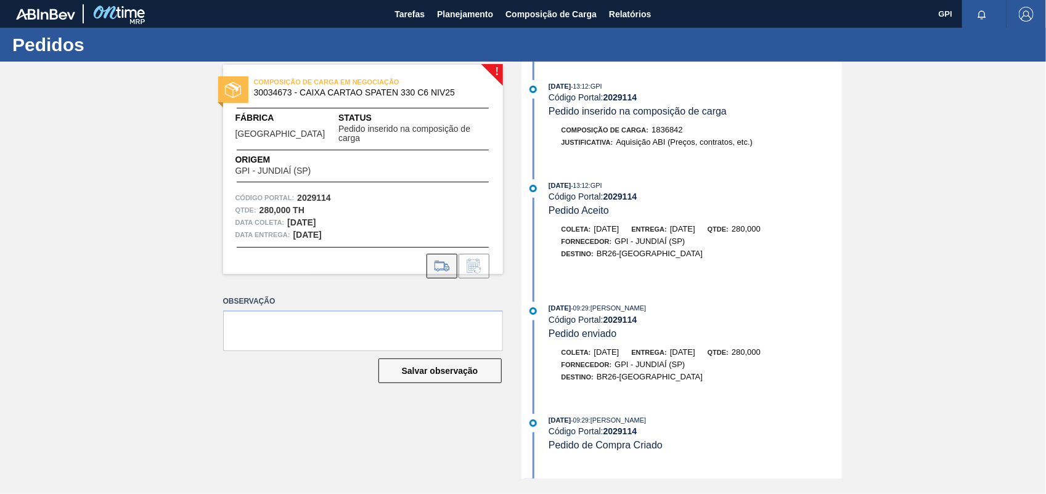
click at [442, 259] on icon at bounding box center [442, 266] width 20 height 15
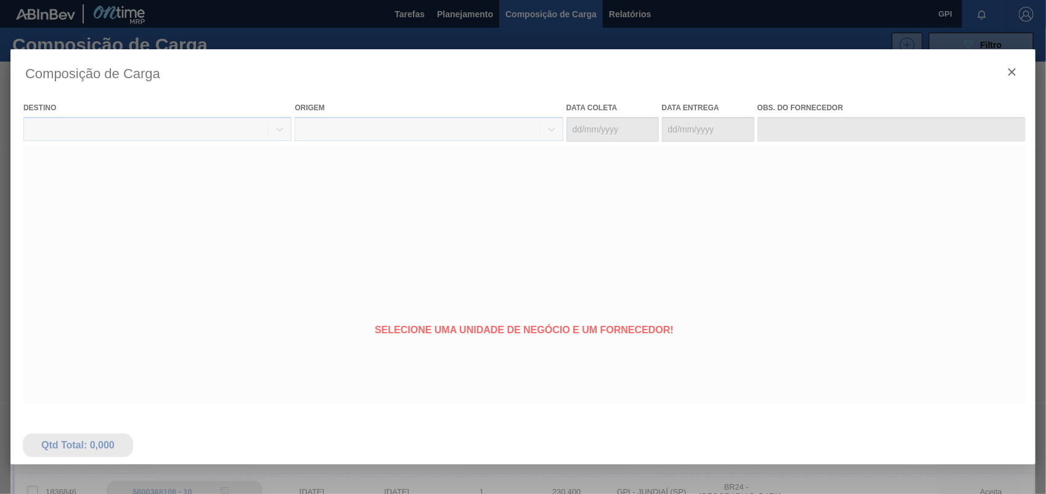
type coleta "13/10/2025"
type entrega "15/10/2025"
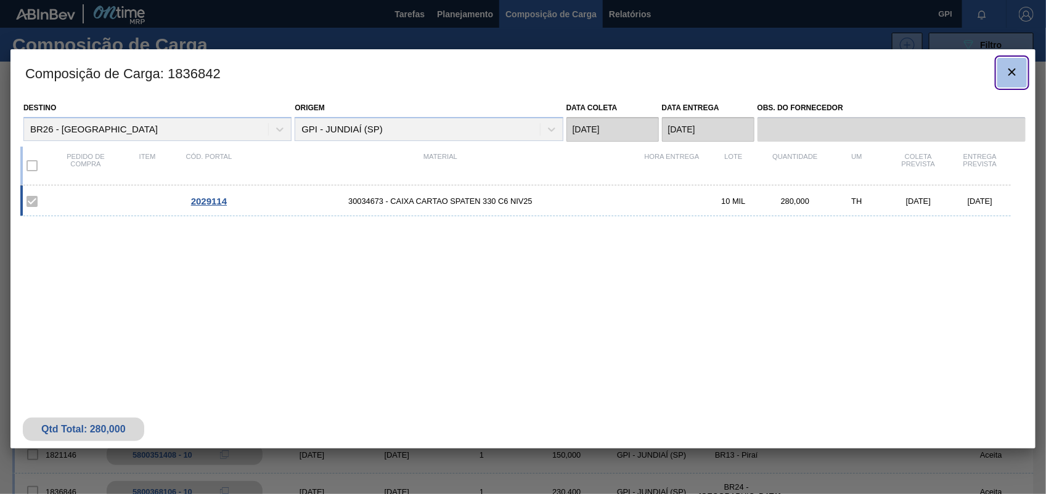
click at [1010, 74] on icon "botão de ícone" at bounding box center [1011, 71] width 7 height 7
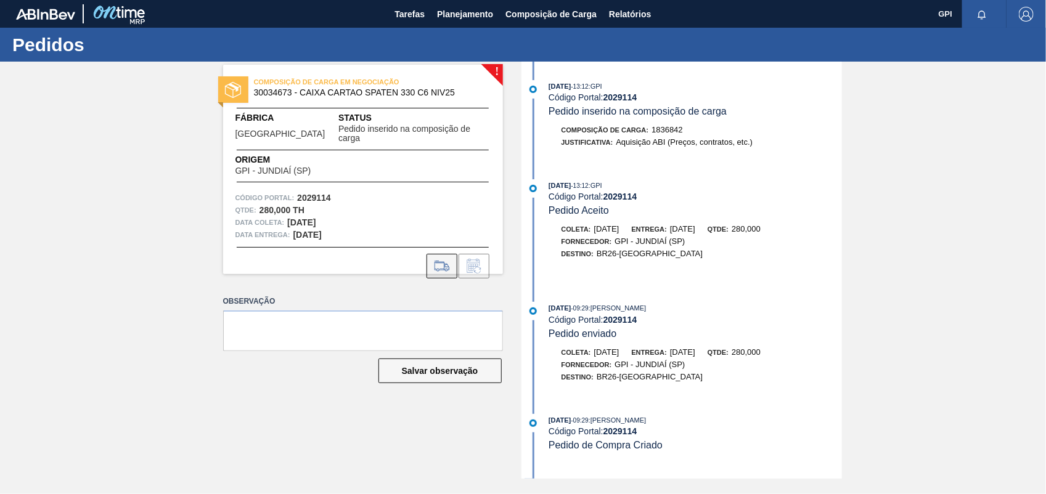
click at [435, 266] on button at bounding box center [442, 266] width 31 height 25
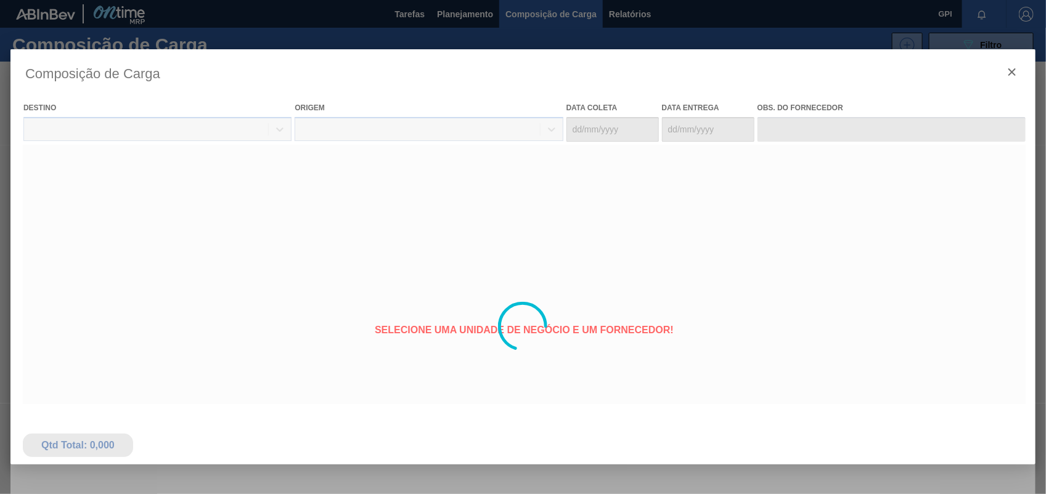
type coleta "13/10/2025"
type entrega "15/10/2025"
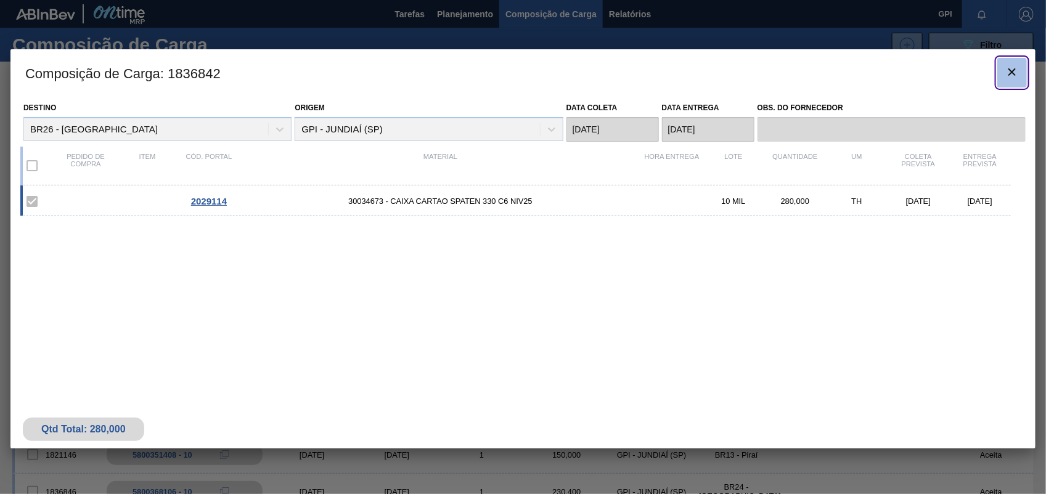
click at [1014, 69] on icon "botão de ícone" at bounding box center [1012, 72] width 15 height 15
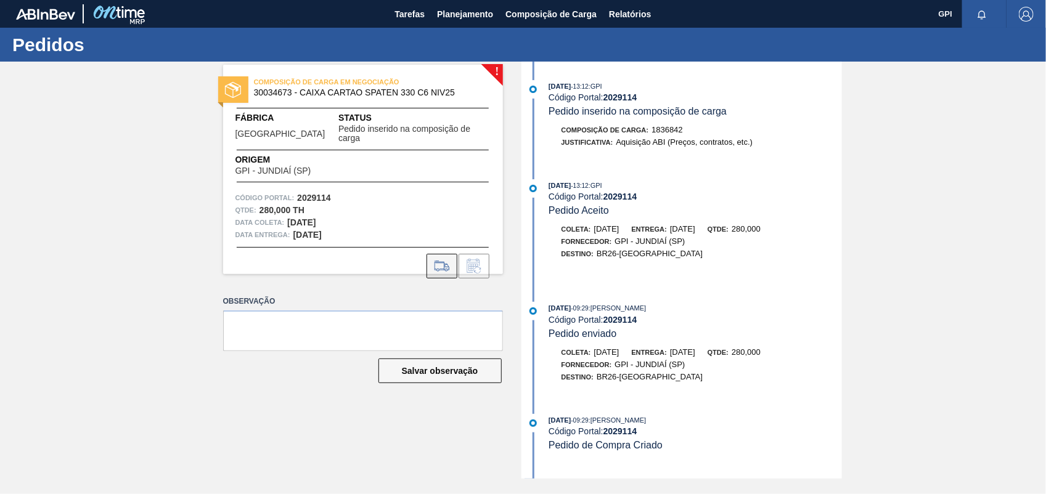
click at [448, 259] on icon at bounding box center [442, 266] width 20 height 15
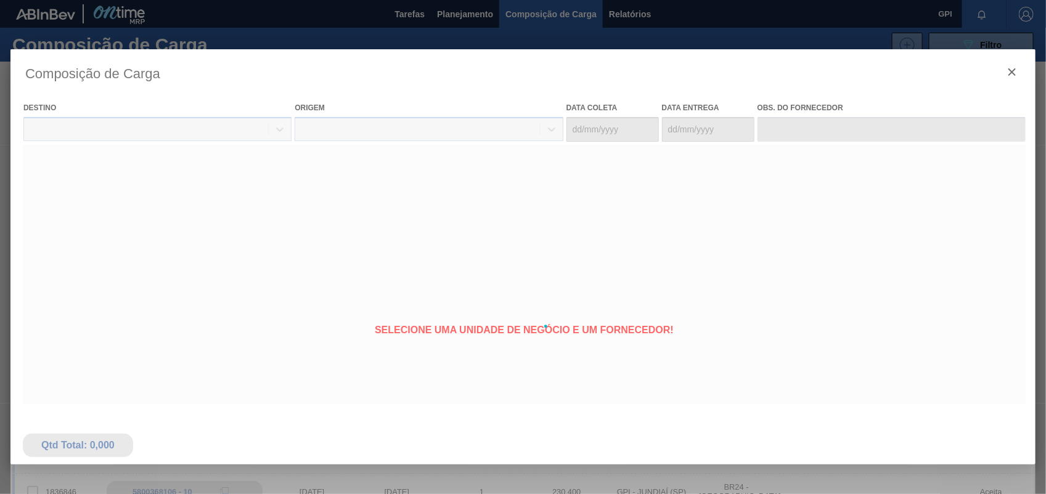
type coleta "13/10/2025"
type entrega "15/10/2025"
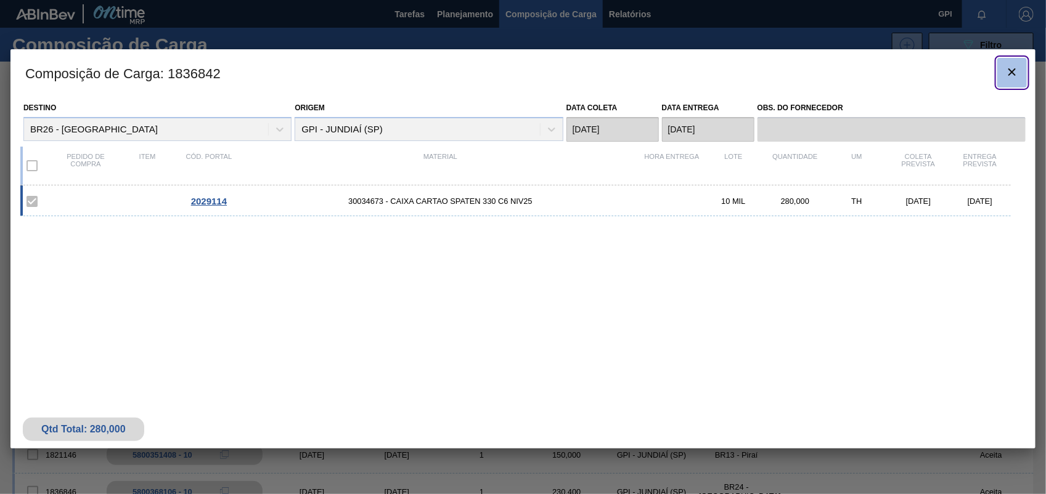
click at [1011, 81] on button "botão de ícone" at bounding box center [1012, 73] width 30 height 30
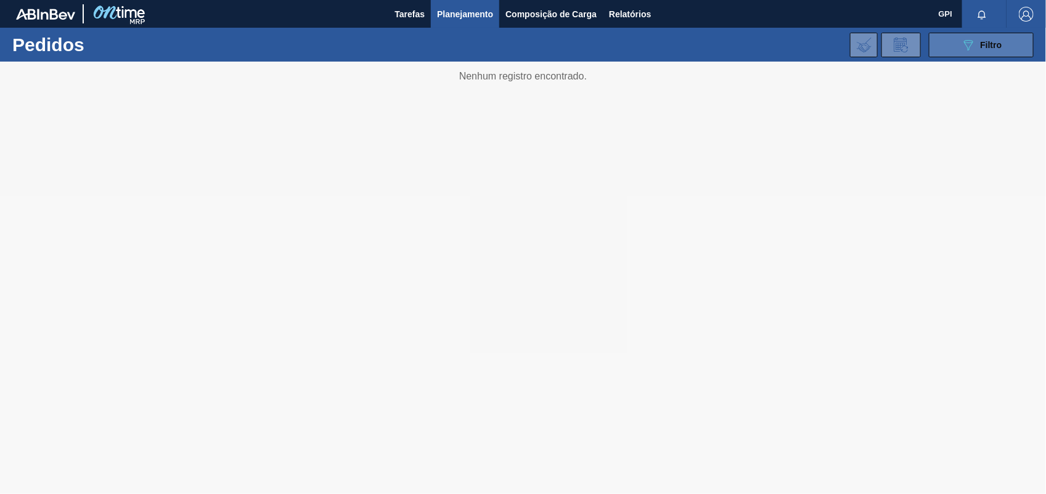
click at [997, 41] on span "Filtro" at bounding box center [992, 45] width 22 height 10
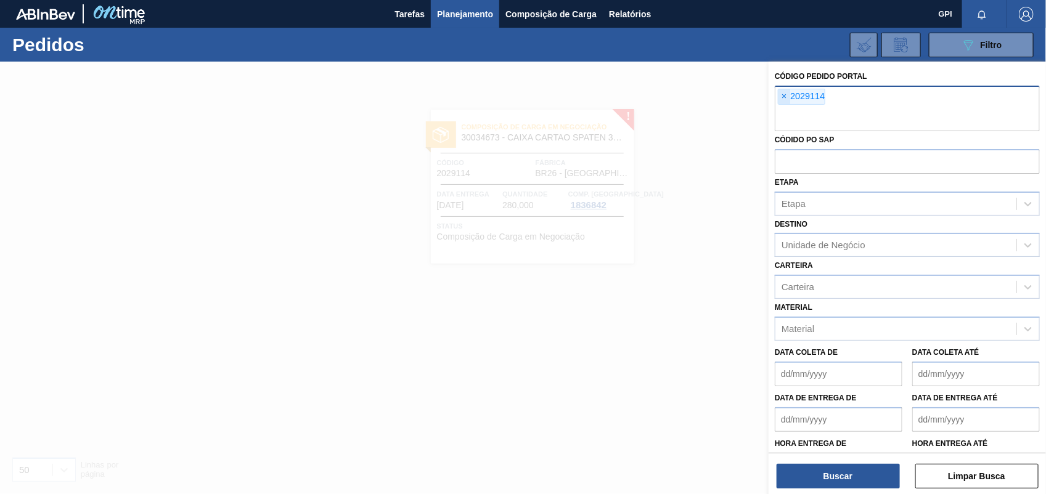
click at [787, 93] on span "×" at bounding box center [785, 96] width 12 height 15
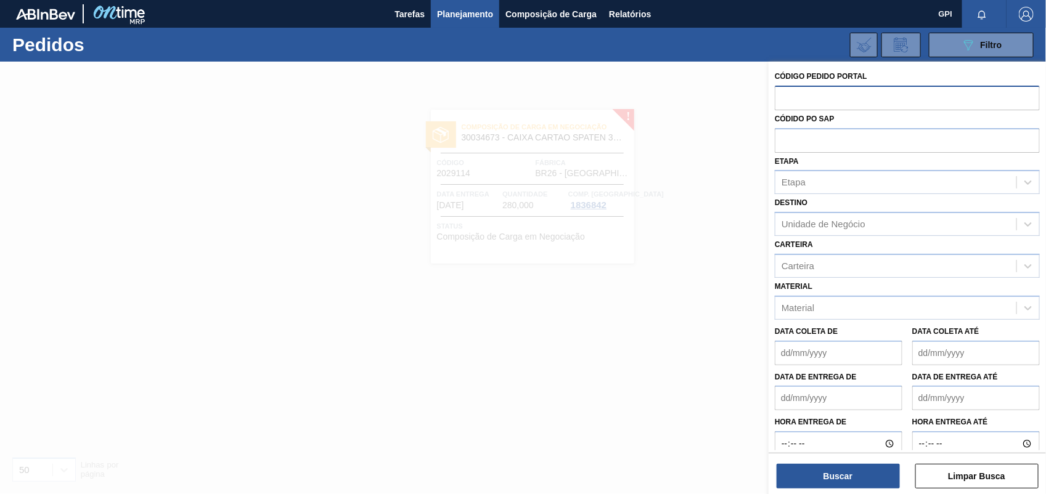
paste input "2029044"
type input "2029044"
click at [869, 486] on button "Buscar" at bounding box center [838, 476] width 123 height 25
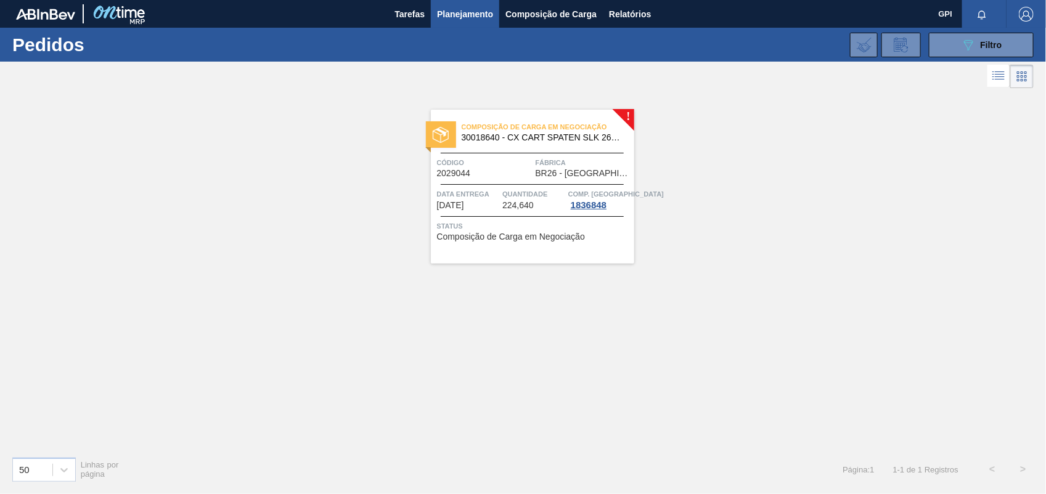
click at [504, 171] on div "Código 2029044" at bounding box center [485, 168] width 96 height 22
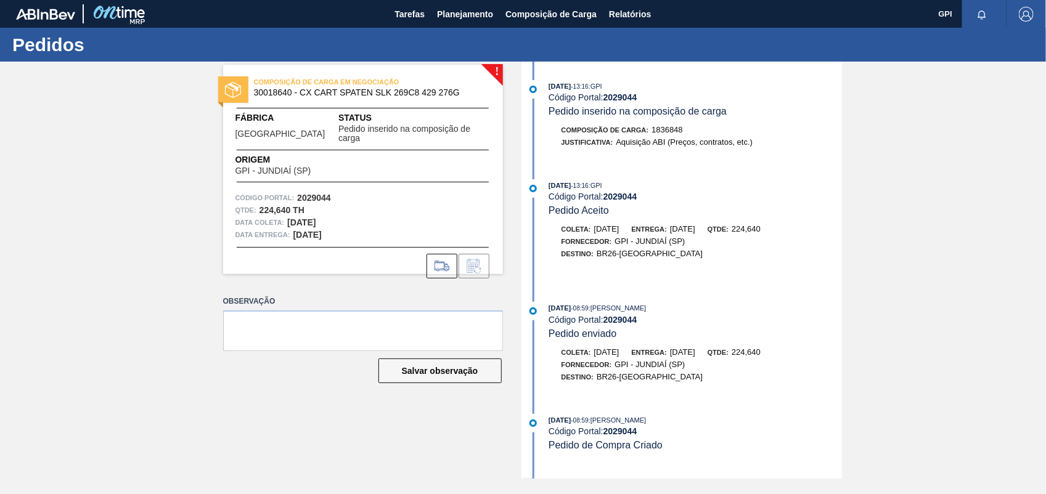
click at [428, 277] on div "! COMPOSIÇÃO DE CARGA EM NEGOCIAÇÃO 30018640 - CX CART SPATEN SLK 269C8 429 276…" at bounding box center [354, 270] width 298 height 417
click at [433, 259] on icon at bounding box center [442, 266] width 20 height 15
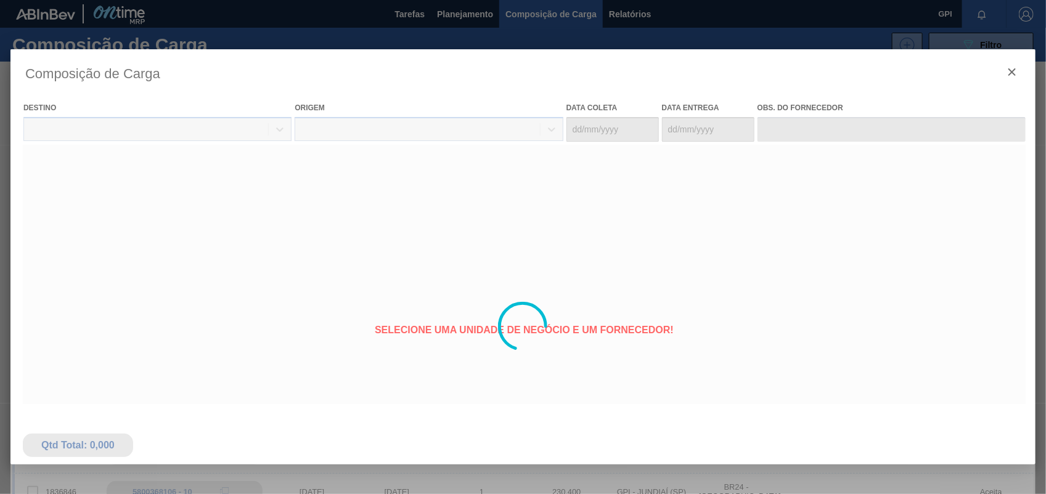
type coleta "26/10/2025"
type entrega "27/10/2025"
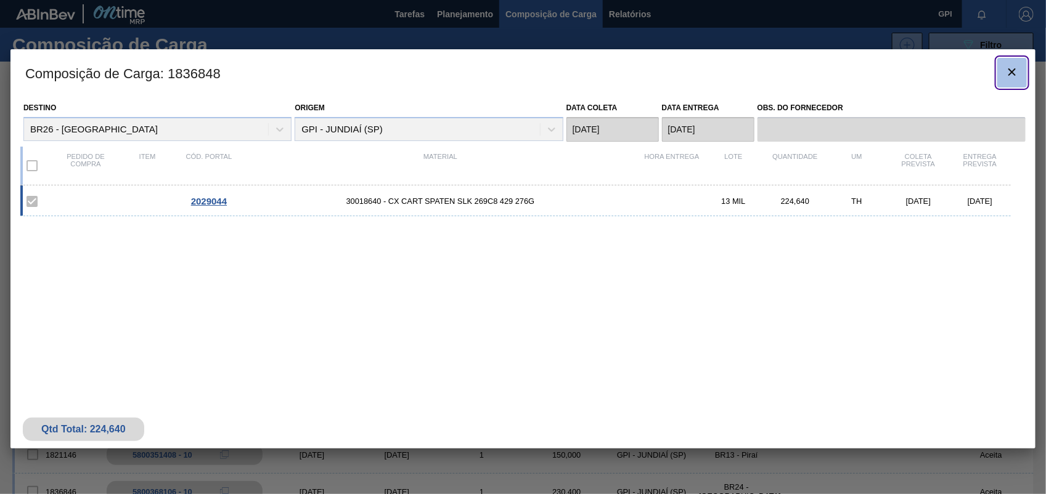
click at [1005, 65] on icon "botão de ícone" at bounding box center [1012, 72] width 15 height 15
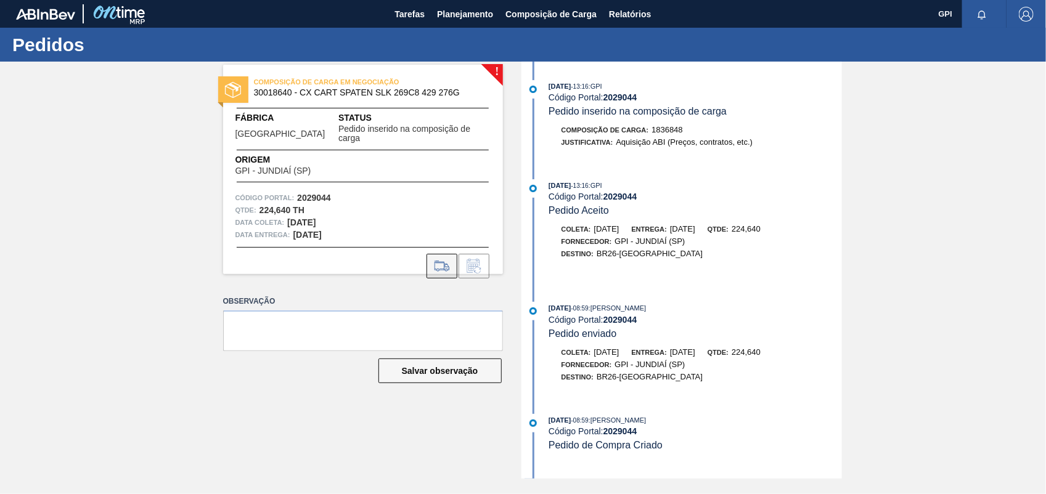
click at [450, 259] on icon at bounding box center [442, 266] width 20 height 15
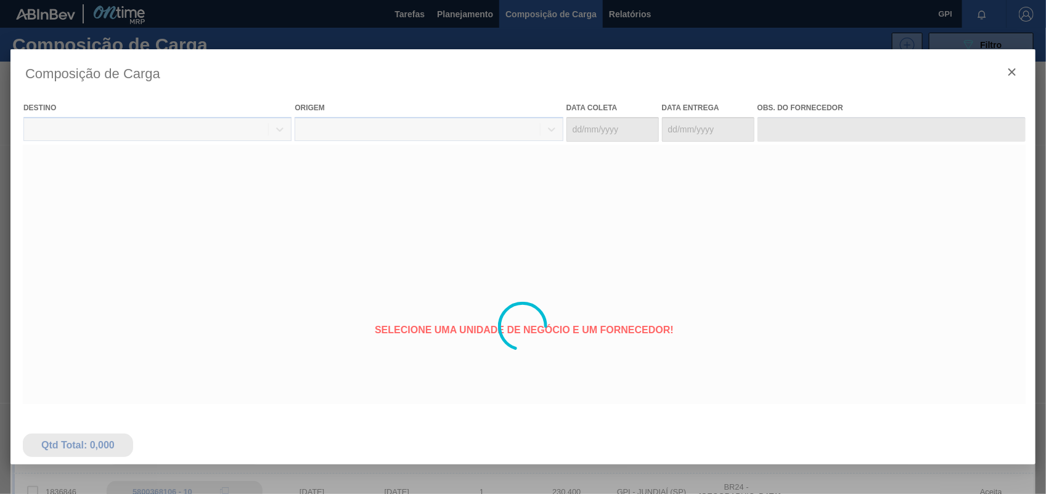
type coleta "26/10/2025"
type entrega "27/10/2025"
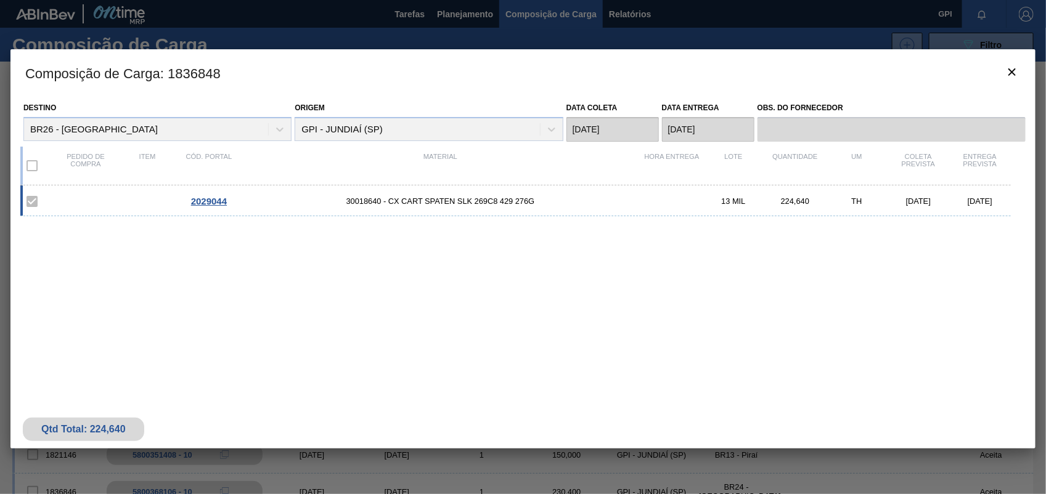
click at [995, 82] on h3 "Composição de Carga : 1836848" at bounding box center [522, 72] width 1025 height 47
click at [1016, 72] on icon "botão de ícone" at bounding box center [1012, 72] width 15 height 15
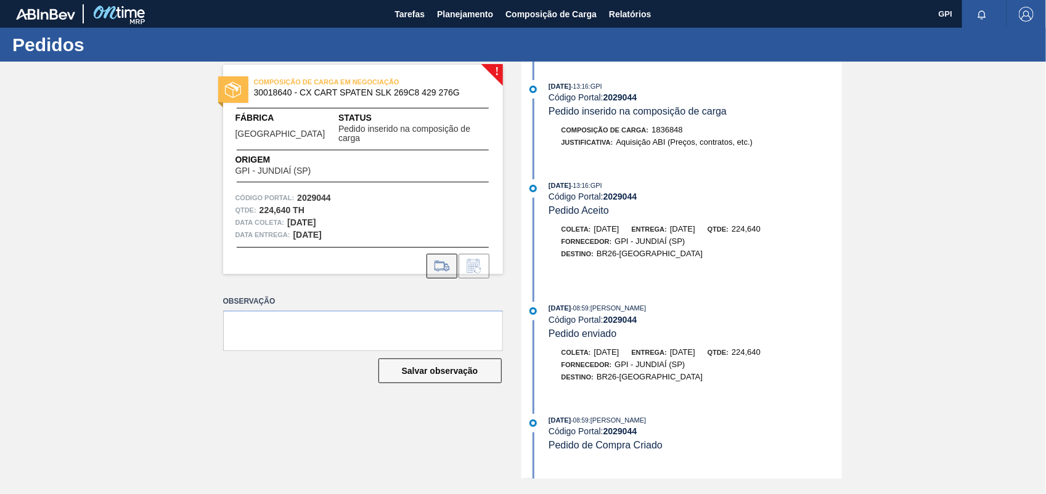
click at [441, 259] on icon at bounding box center [442, 266] width 20 height 15
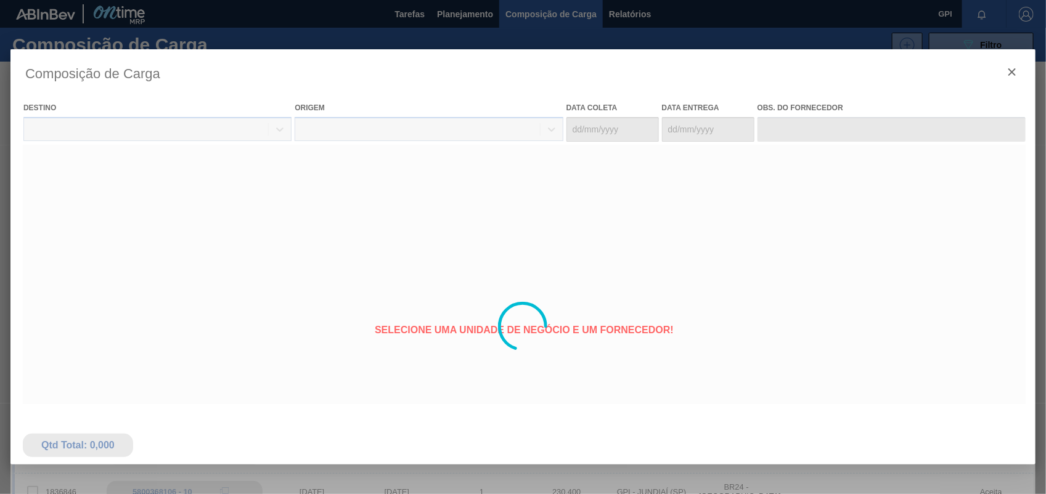
type coleta "26/10/2025"
type entrega "27/10/2025"
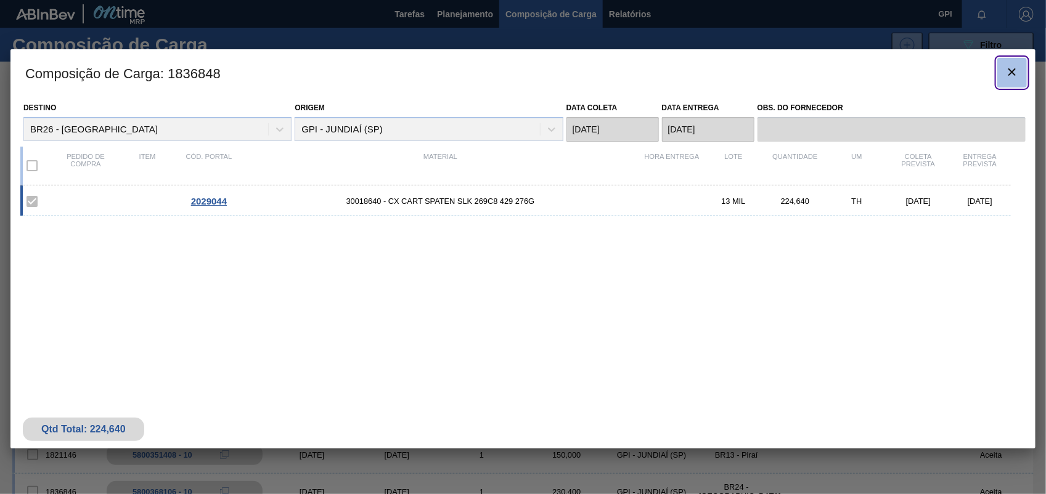
click at [1008, 72] on icon "botão de ícone" at bounding box center [1012, 72] width 15 height 15
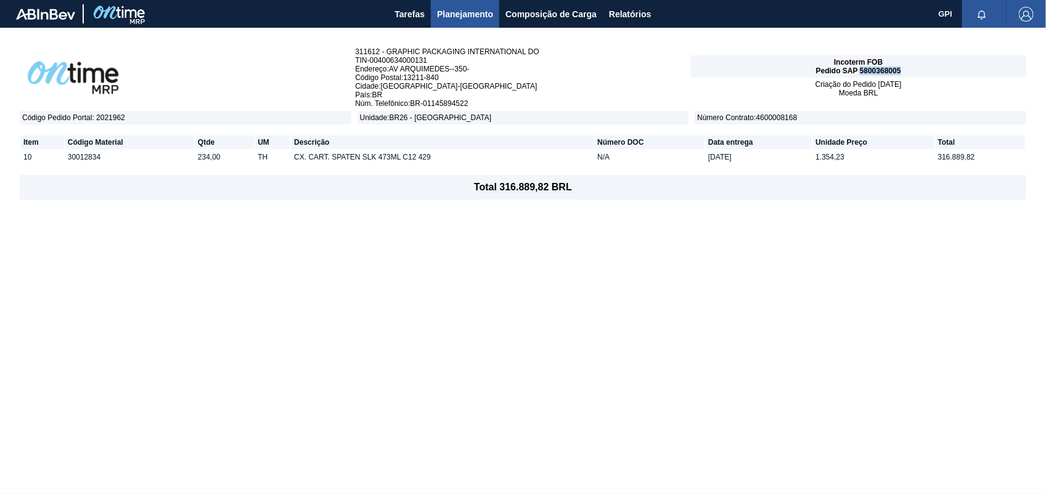
drag, startPoint x: 860, startPoint y: 69, endPoint x: 914, endPoint y: 72, distance: 53.1
click at [914, 72] on div "Incoterm FOB Pedido SAP 5800368005" at bounding box center [858, 66] width 335 height 22
copy span "5800368005"
